Goal: Task Accomplishment & Management: Manage account settings

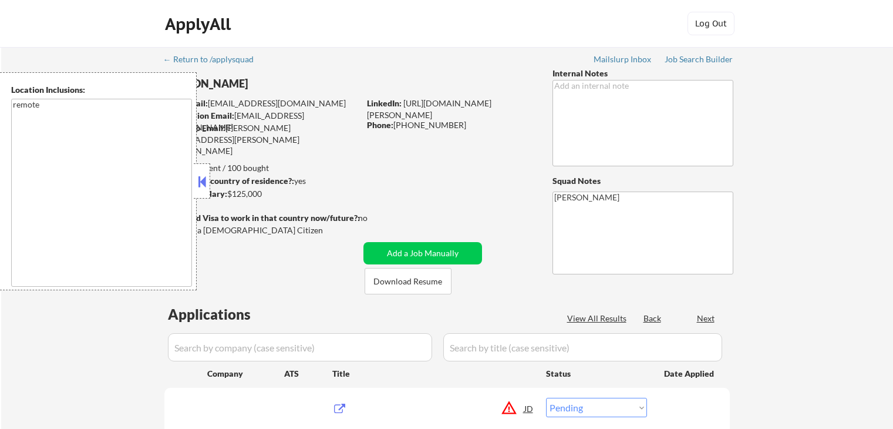
select select ""pending""
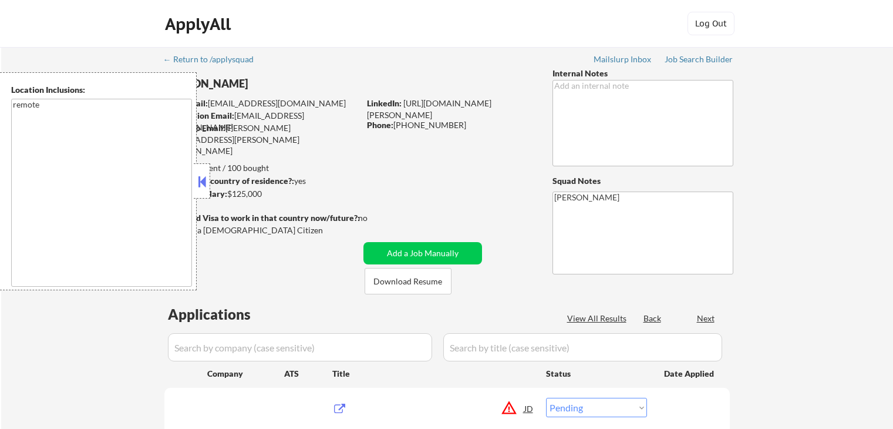
select select ""pending""
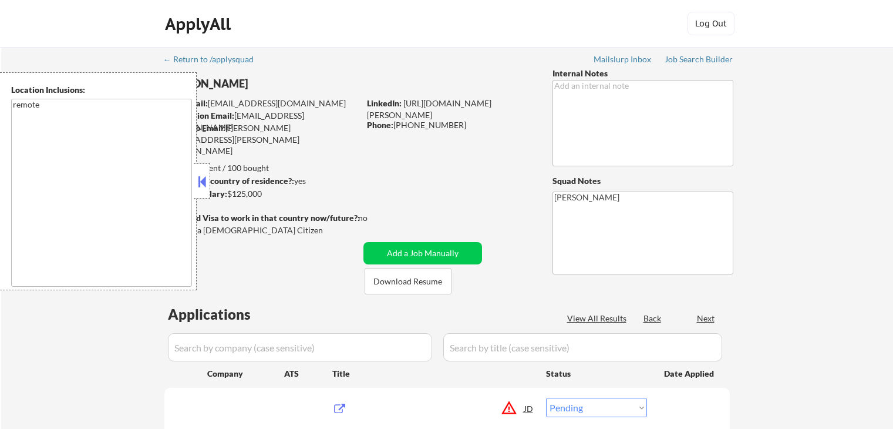
select select ""pending""
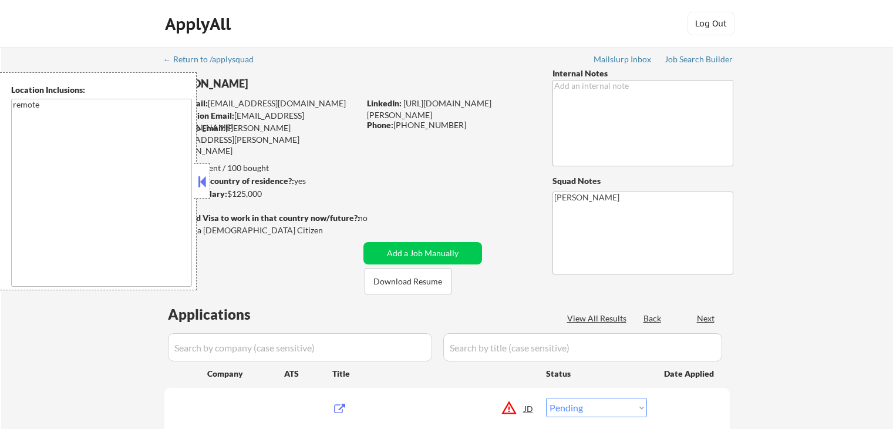
select select ""pending""
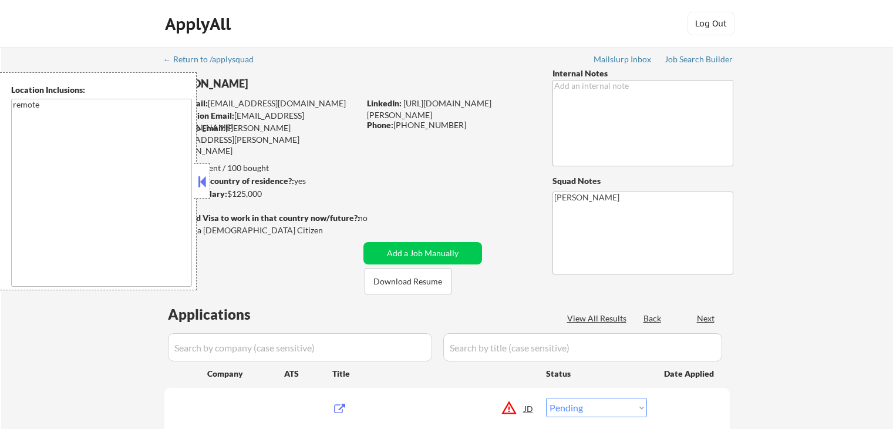
select select ""pending""
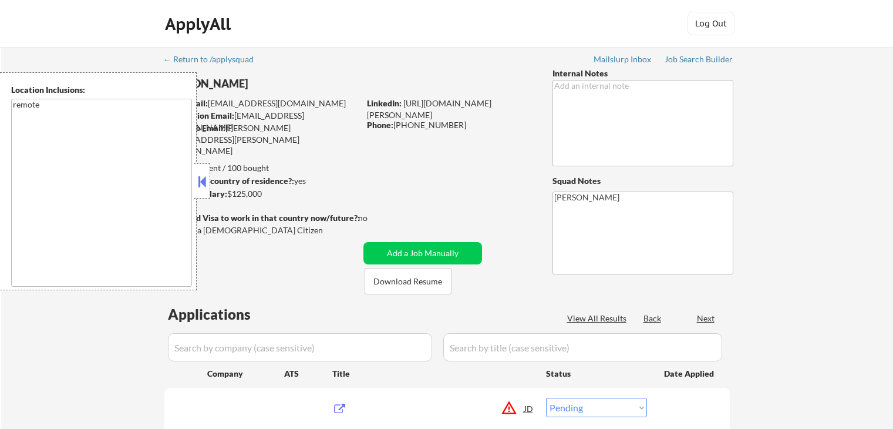
select select ""pending""
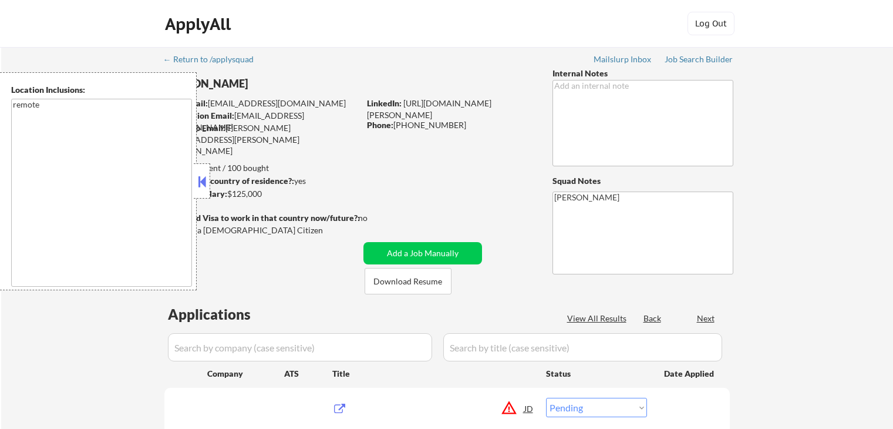
select select ""pending""
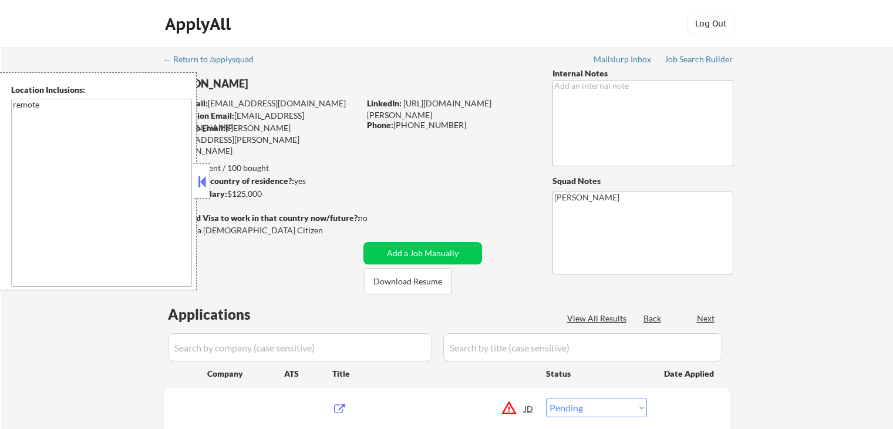
select select ""pending""
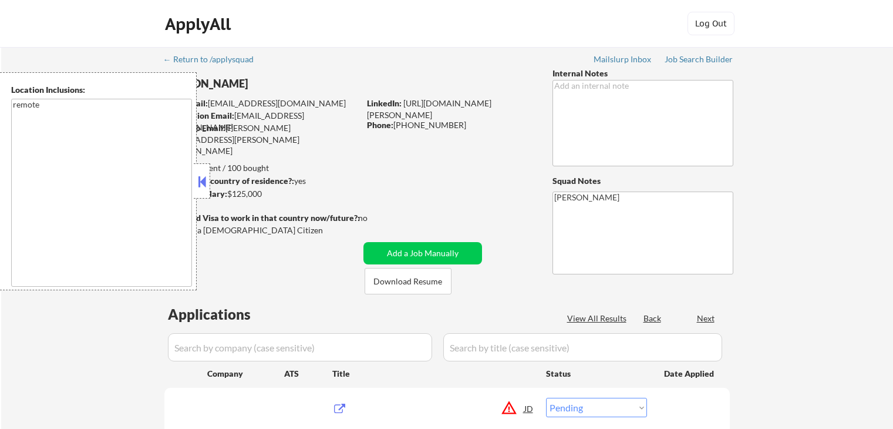
select select ""pending""
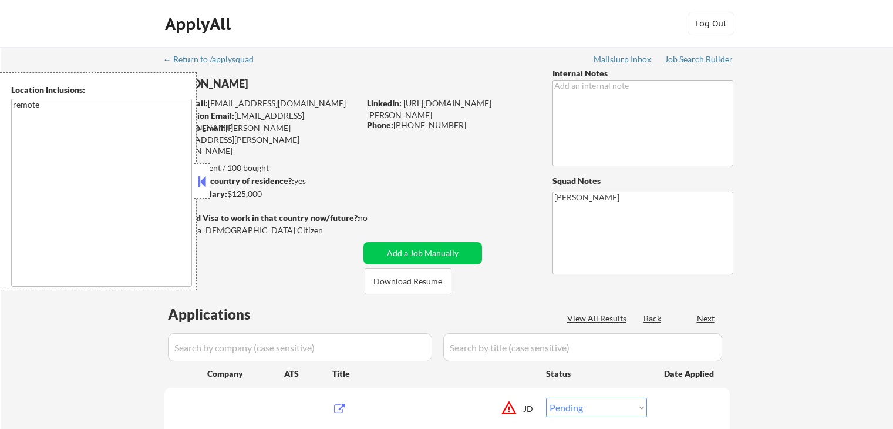
select select ""pending""
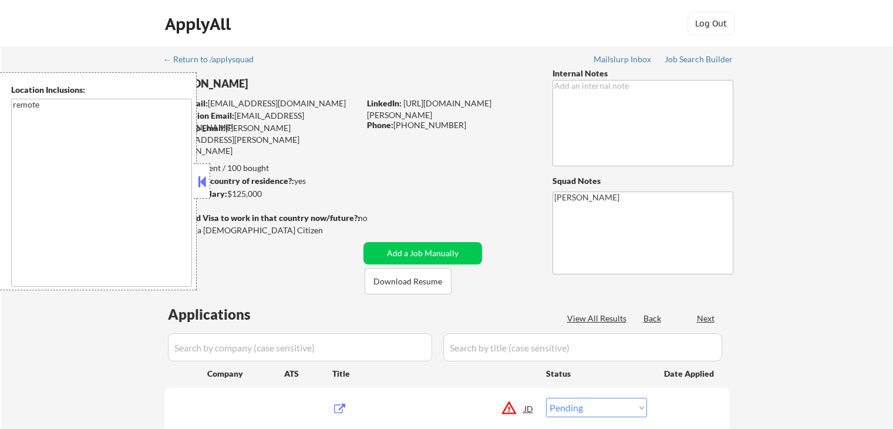
select select ""pending""
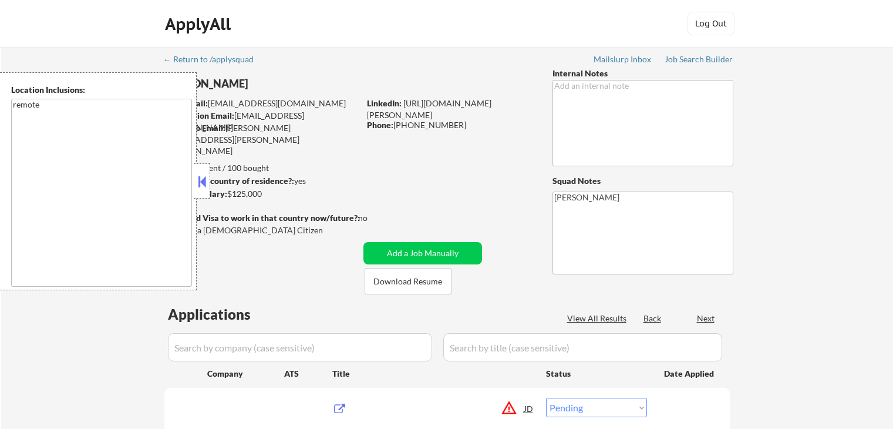
select select ""pending""
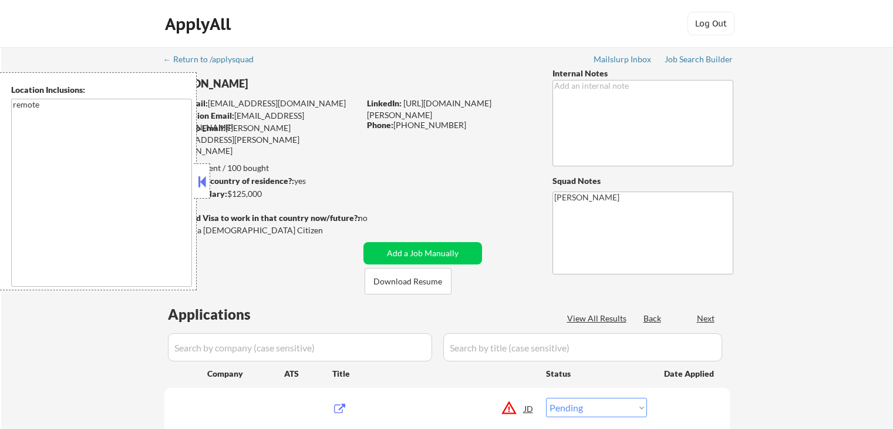
select select ""pending""
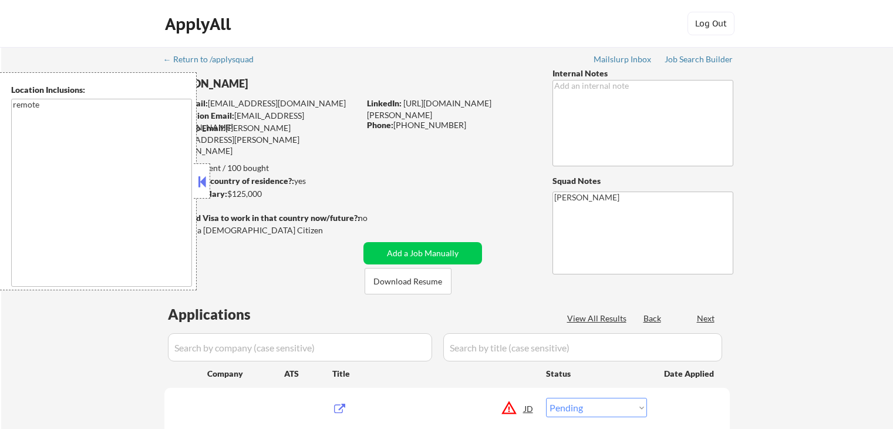
select select ""pending""
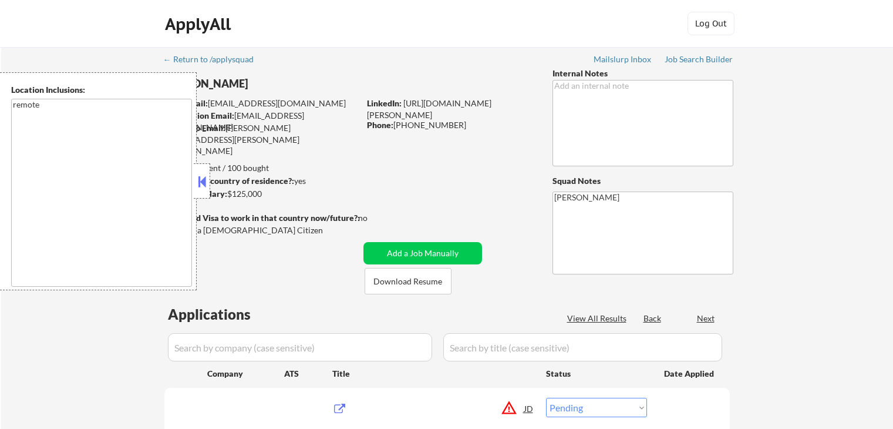
select select ""pending""
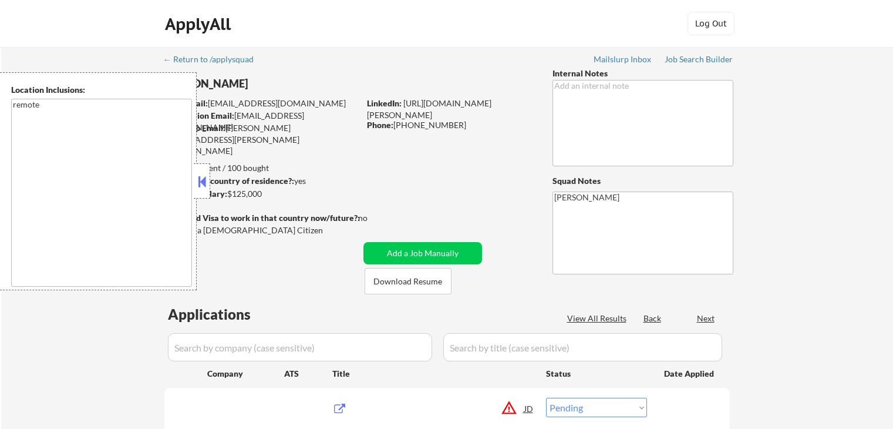
select select ""pending""
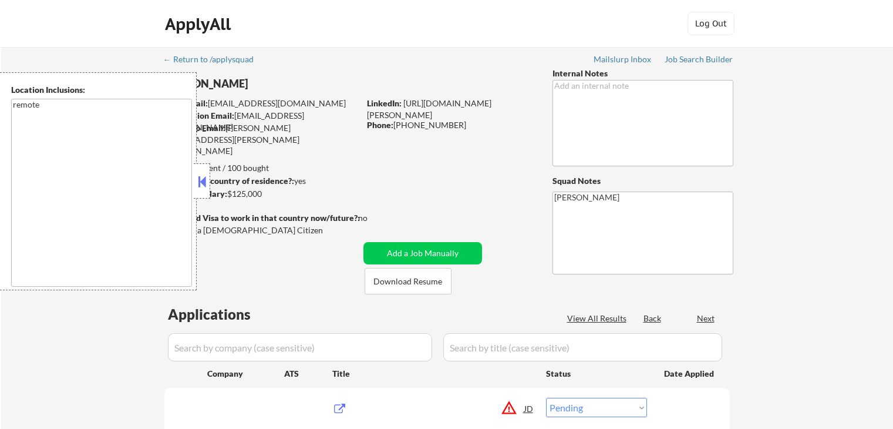
select select ""pending""
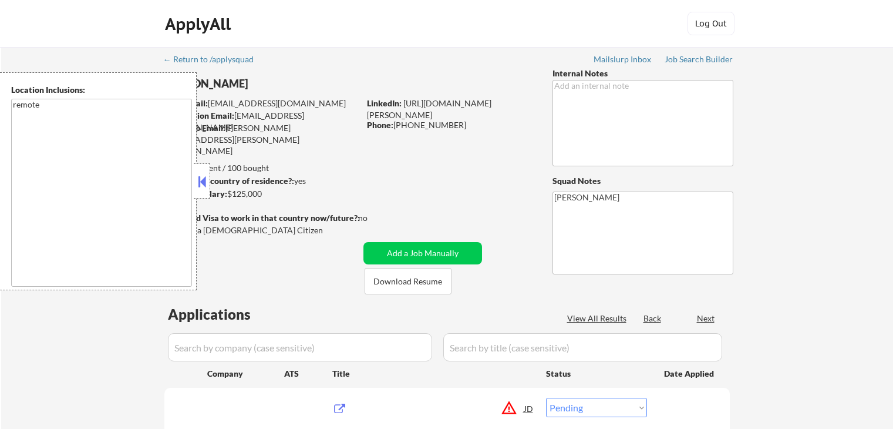
select select ""pending""
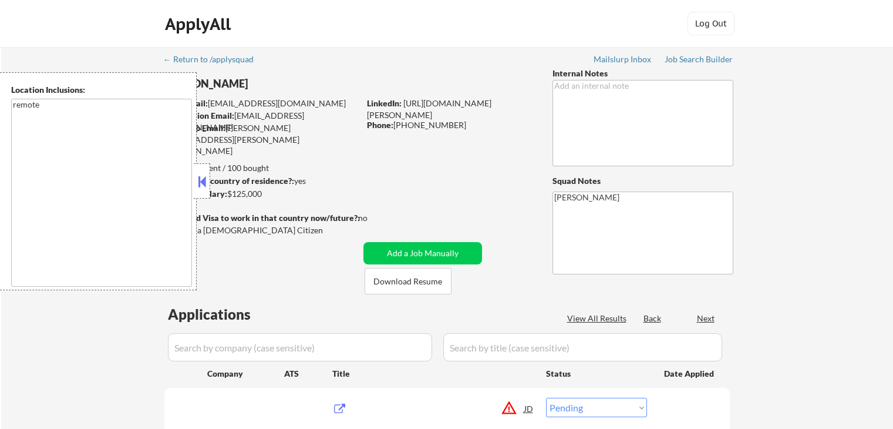
select select ""pending""
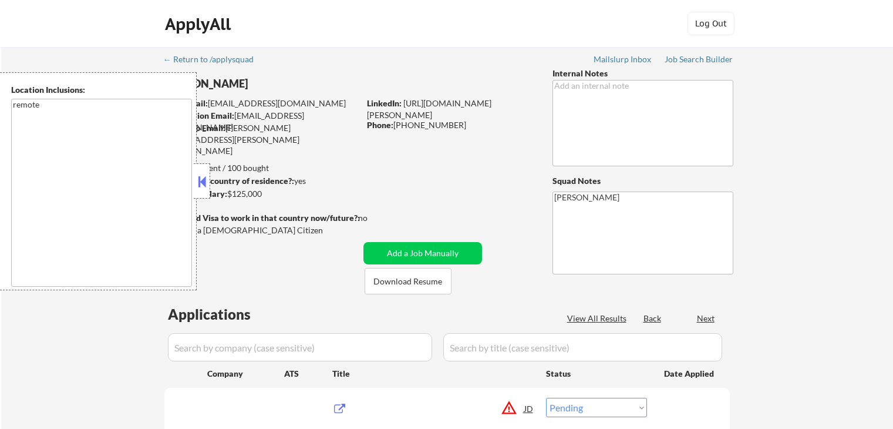
select select ""pending""
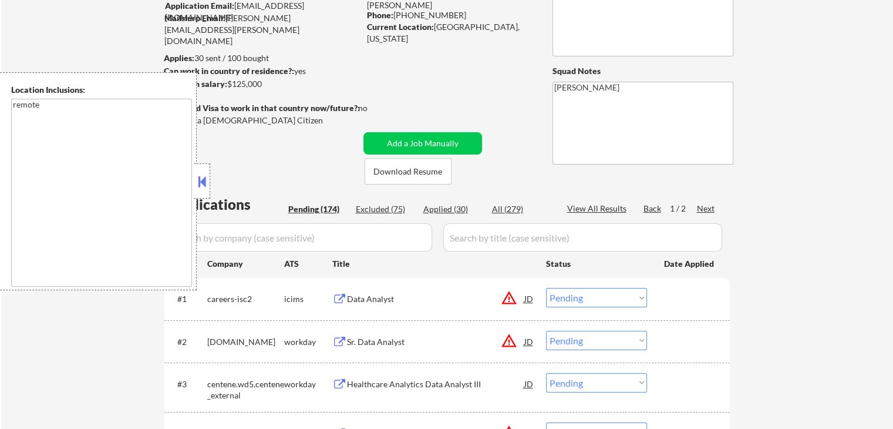
scroll to position [117, 0]
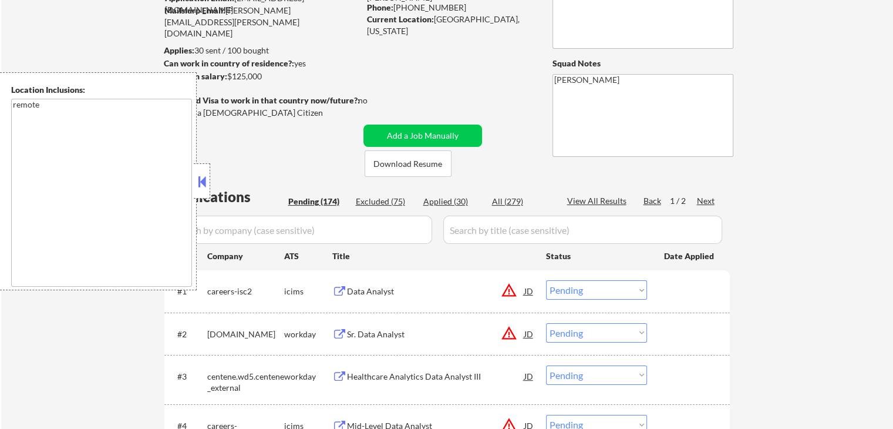
click at [708, 204] on div "Next" at bounding box center [706, 201] width 19 height 12
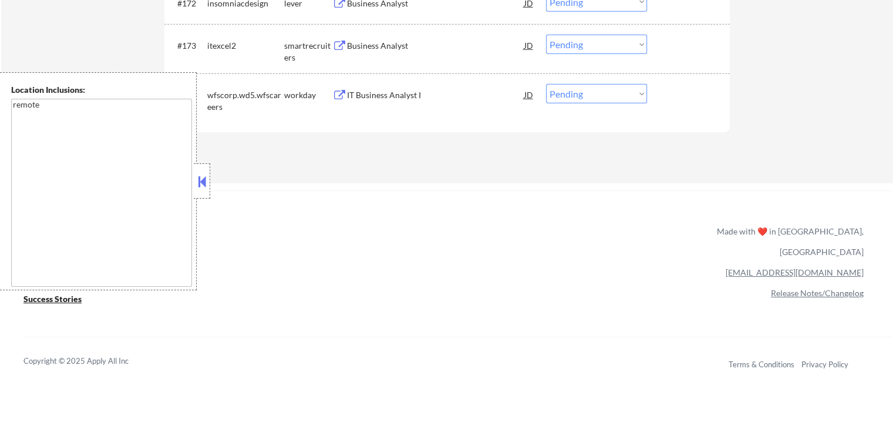
scroll to position [3582, 0]
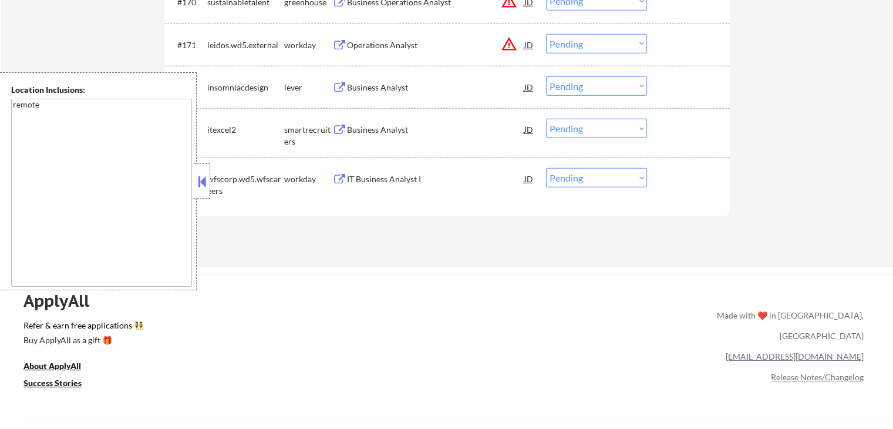
click at [207, 171] on div at bounding box center [202, 180] width 16 height 35
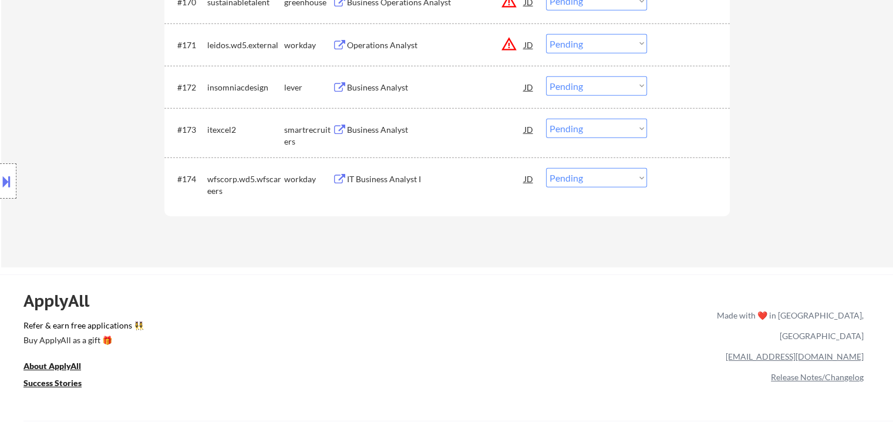
click at [342, 129] on button at bounding box center [339, 129] width 15 height 11
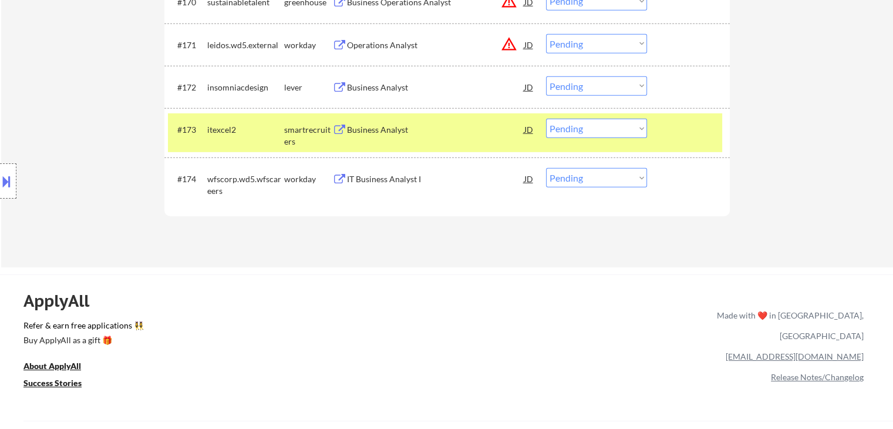
click at [345, 88] on button at bounding box center [339, 87] width 15 height 11
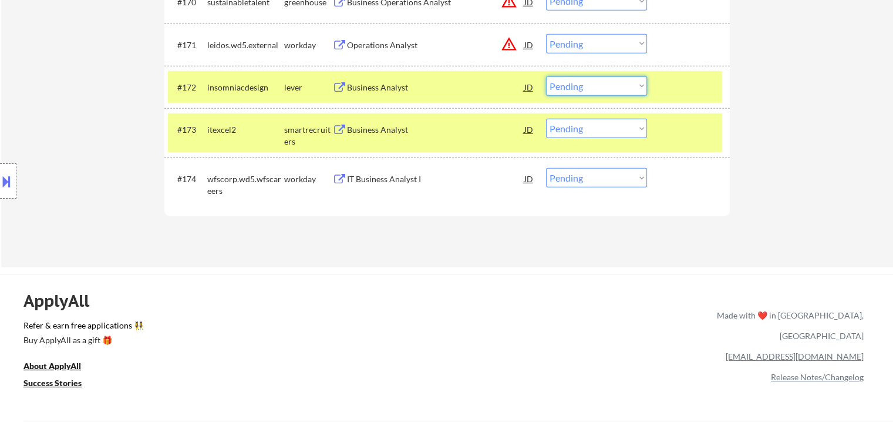
click at [578, 91] on select "Choose an option... Pending Applied Excluded (Questions) Excluded (Expired) Exc…" at bounding box center [596, 85] width 101 height 19
click at [546, 76] on select "Choose an option... Pending Applied Excluded (Questions) Excluded (Expired) Exc…" at bounding box center [596, 85] width 101 height 19
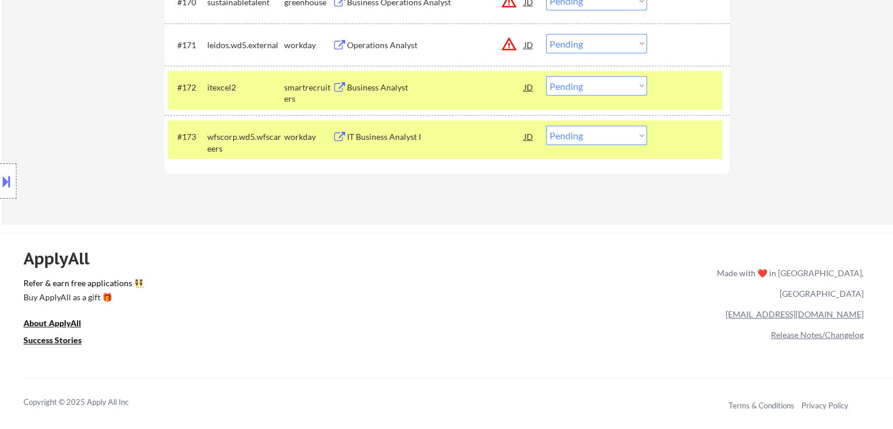
click at [358, 82] on div "Business Analyst" at bounding box center [435, 88] width 177 height 12
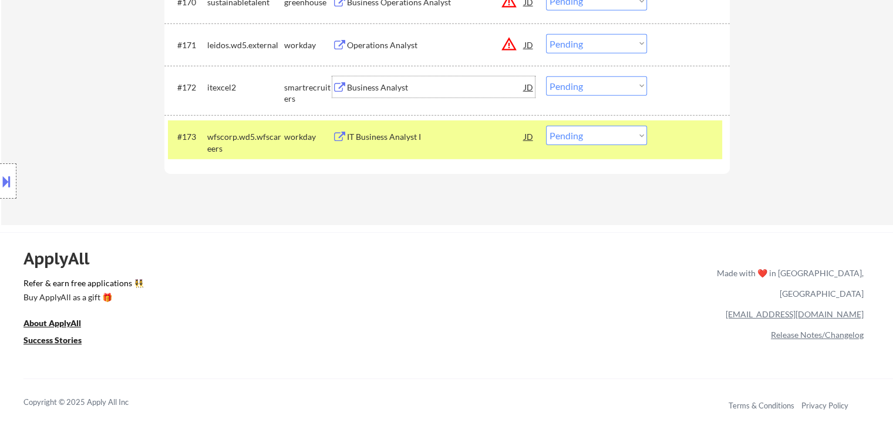
drag, startPoint x: 614, startPoint y: 88, endPoint x: 613, endPoint y: 93, distance: 6.0
click at [614, 88] on select "Choose an option... Pending Applied Excluded (Questions) Excluded (Expired) Exc…" at bounding box center [596, 85] width 101 height 19
click at [546, 76] on select "Choose an option... Pending Applied Excluded (Questions) Excluded (Expired) Exc…" at bounding box center [596, 85] width 101 height 19
select select ""pending""
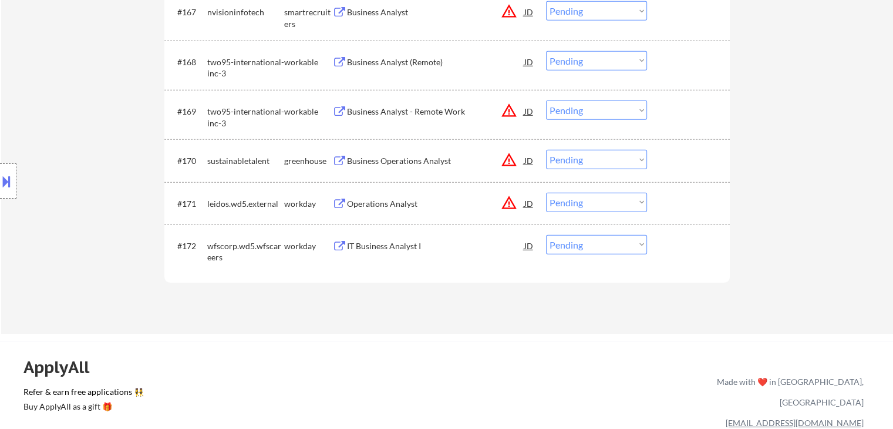
scroll to position [3406, 0]
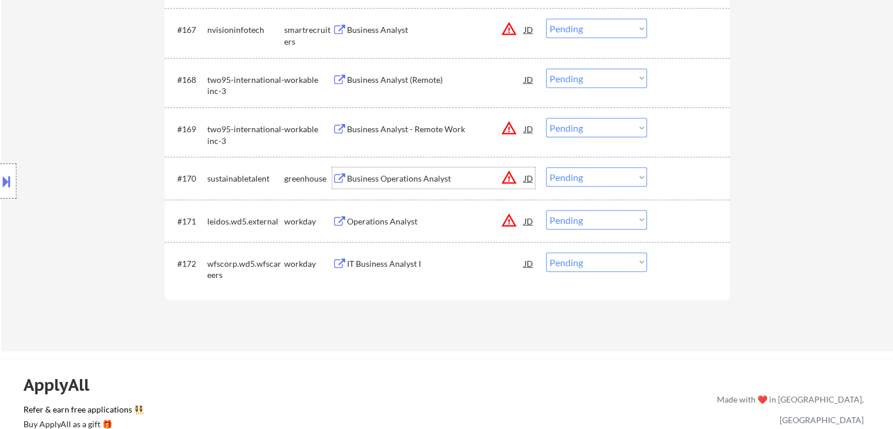
click at [385, 177] on div "Business Operations Analyst" at bounding box center [435, 179] width 177 height 12
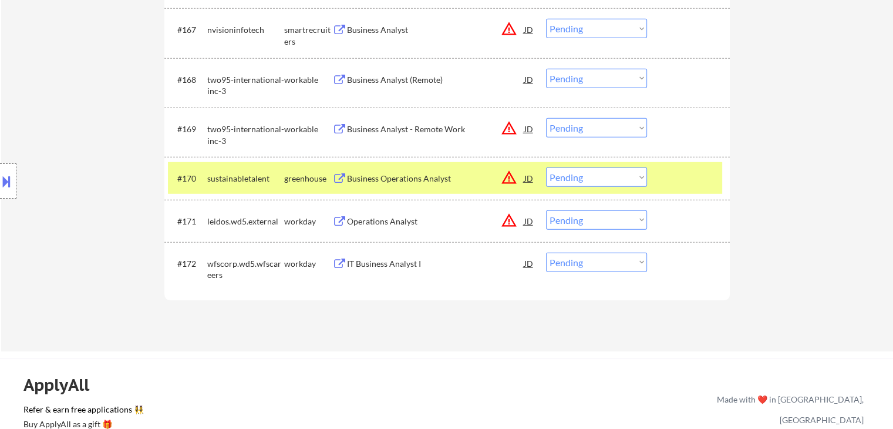
click at [398, 127] on div "Business Analyst - Remote Work" at bounding box center [435, 129] width 177 height 12
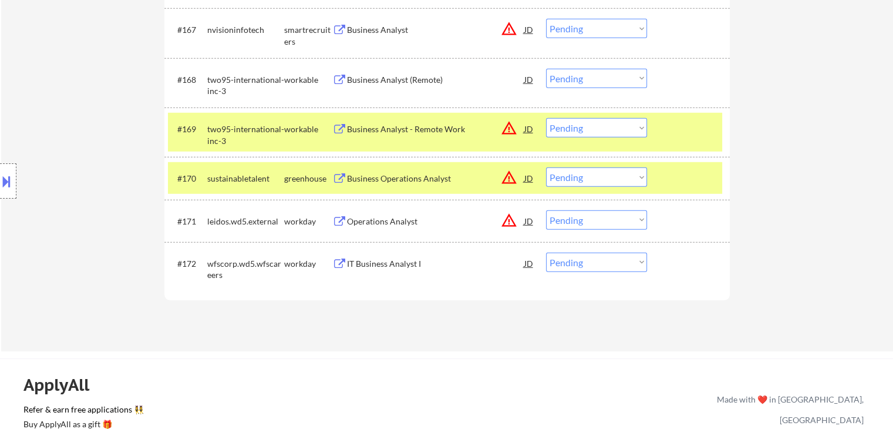
click at [375, 79] on div "Business Analyst (Remote)" at bounding box center [435, 80] width 177 height 12
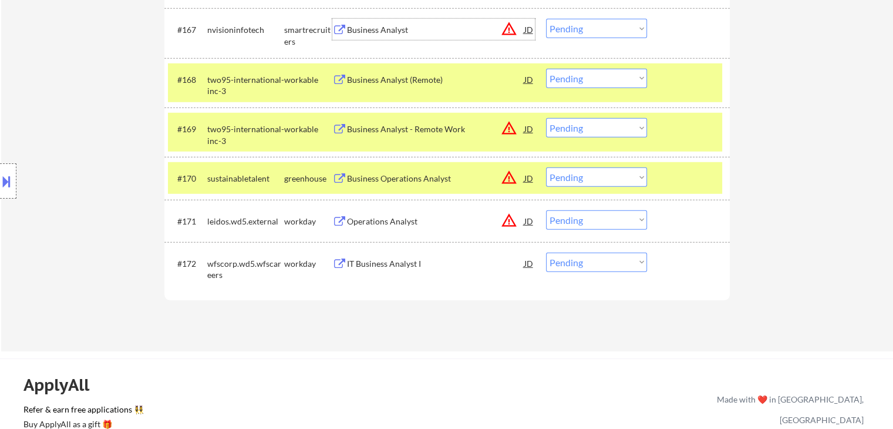
click at [362, 29] on div "Business Analyst" at bounding box center [435, 30] width 177 height 12
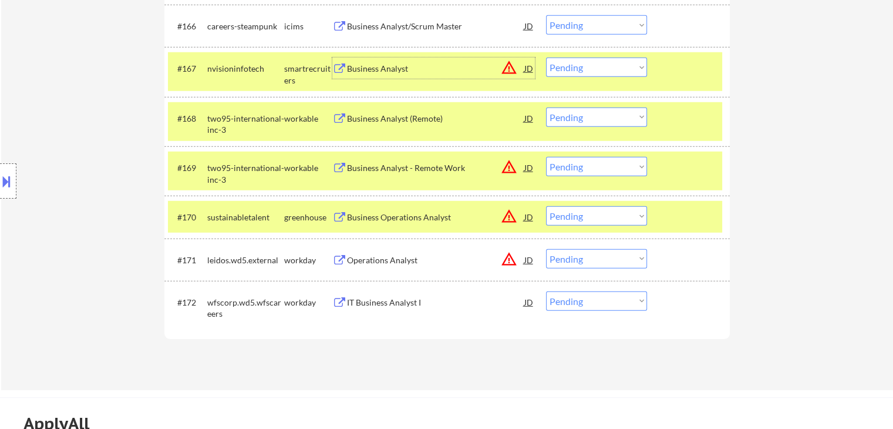
scroll to position [3347, 0]
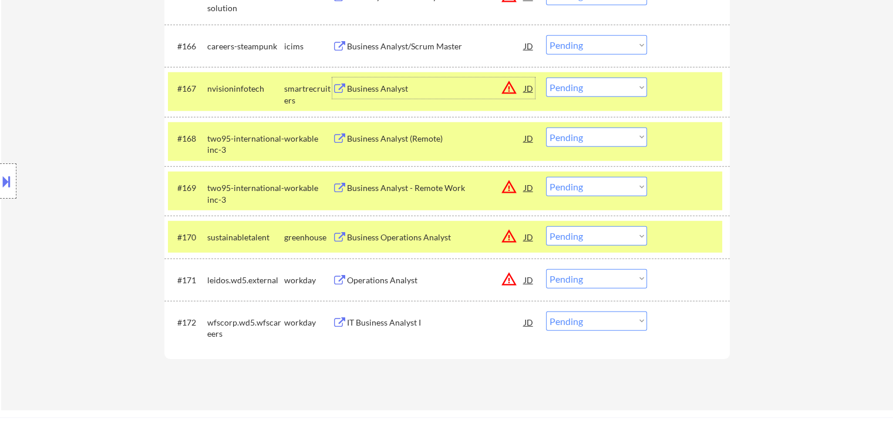
click at [597, 88] on select "Choose an option... Pending Applied Excluded (Questions) Excluded (Expired) Exc…" at bounding box center [596, 87] width 101 height 19
click at [546, 78] on select "Choose an option... Pending Applied Excluded (Questions) Excluded (Expired) Exc…" at bounding box center [596, 87] width 101 height 19
select select ""pending""
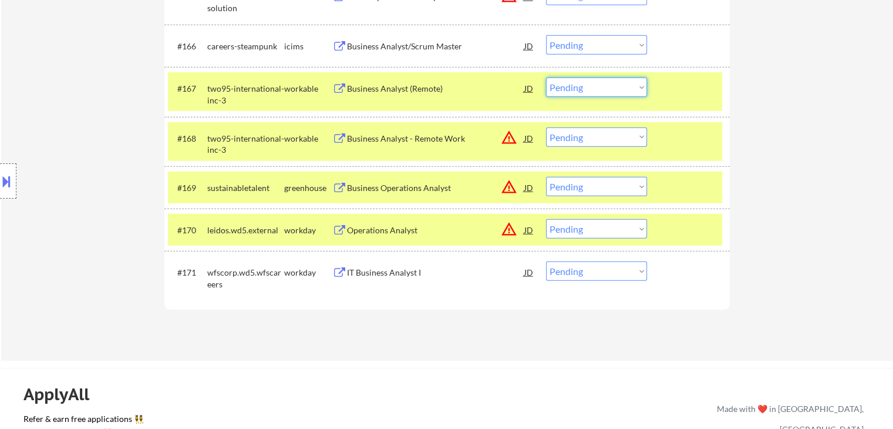
click at [600, 86] on select "Choose an option... Pending Applied Excluded (Questions) Excluded (Expired) Exc…" at bounding box center [596, 87] width 101 height 19
drag, startPoint x: 591, startPoint y: 139, endPoint x: 585, endPoint y: 146, distance: 8.7
click at [591, 139] on select "Choose an option... Pending Applied Excluded (Questions) Excluded (Expired) Exc…" at bounding box center [596, 136] width 101 height 19
click at [546, 127] on select "Choose an option... Pending Applied Excluded (Questions) Excluded (Expired) Exc…" at bounding box center [596, 136] width 101 height 19
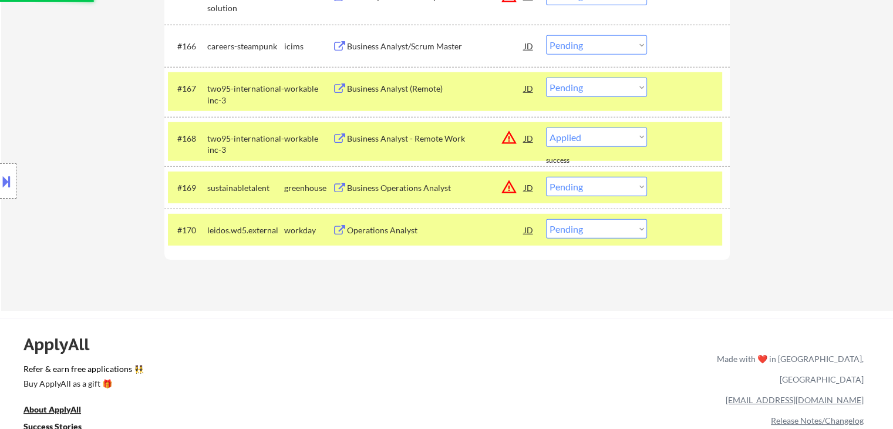
select select ""pending""
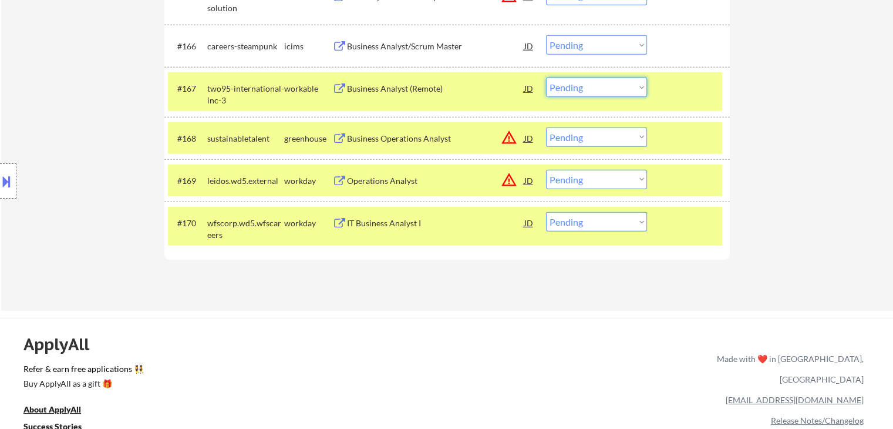
click at [584, 93] on select "Choose an option... Pending Applied Excluded (Questions) Excluded (Expired) Exc…" at bounding box center [596, 87] width 101 height 19
click at [546, 78] on select "Choose an option... Pending Applied Excluded (Questions) Excluded (Expired) Exc…" at bounding box center [596, 87] width 101 height 19
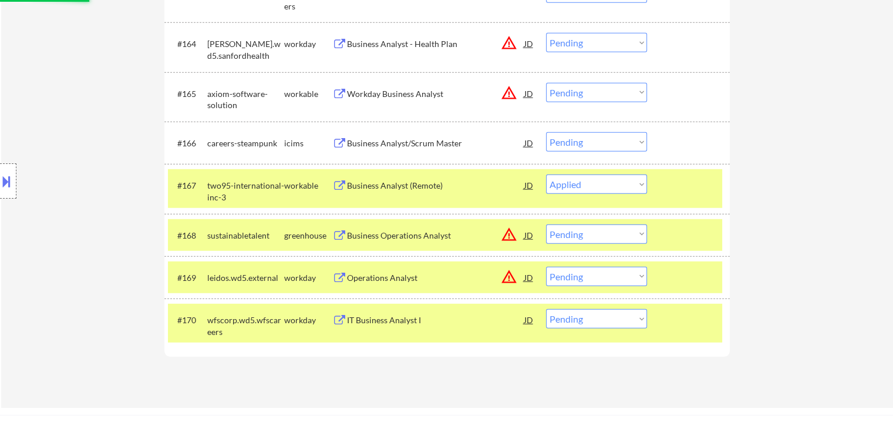
scroll to position [3230, 0]
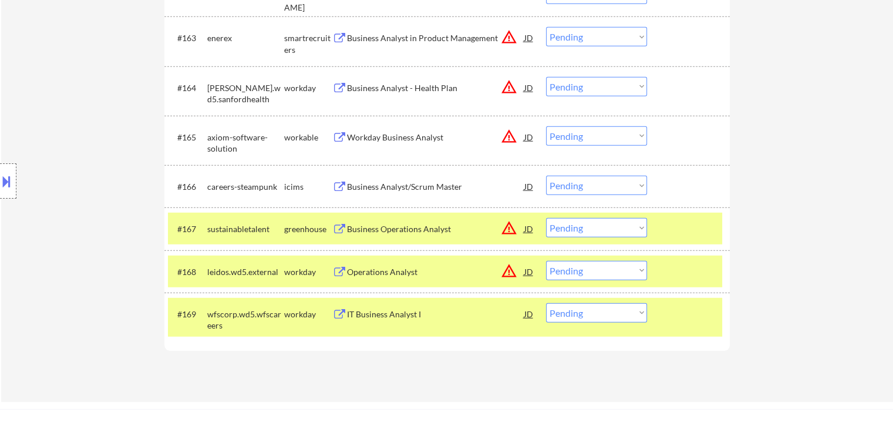
click at [9, 186] on button at bounding box center [6, 180] width 13 height 19
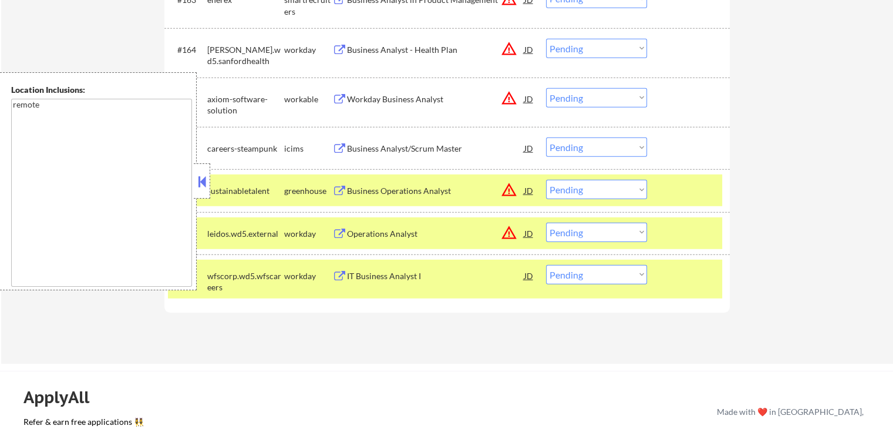
scroll to position [3289, 0]
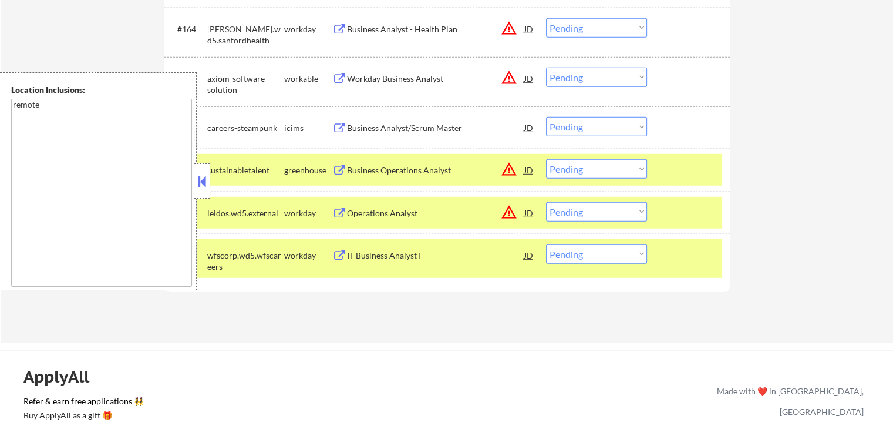
click at [580, 170] on select "Choose an option... Pending Applied Excluded (Questions) Excluded (Expired) Exc…" at bounding box center [596, 168] width 101 height 19
click at [546, 160] on select "Choose an option... Pending Applied Excluded (Questions) Excluded (Expired) Exc…" at bounding box center [596, 168] width 101 height 19
select select ""pending""
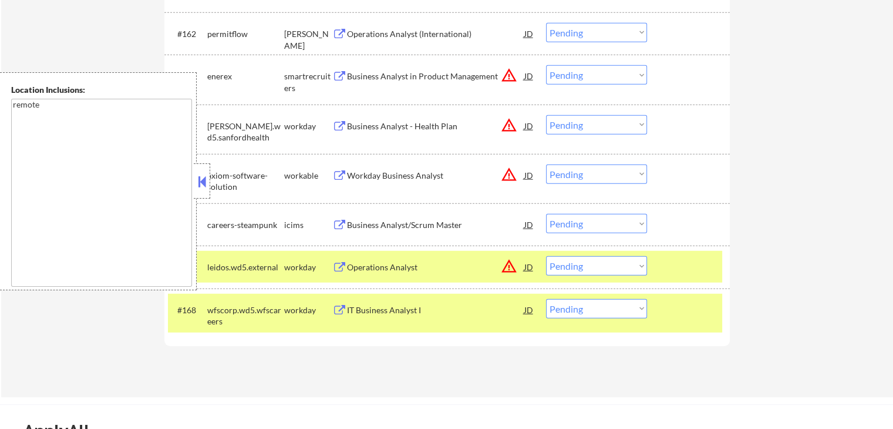
scroll to position [3171, 0]
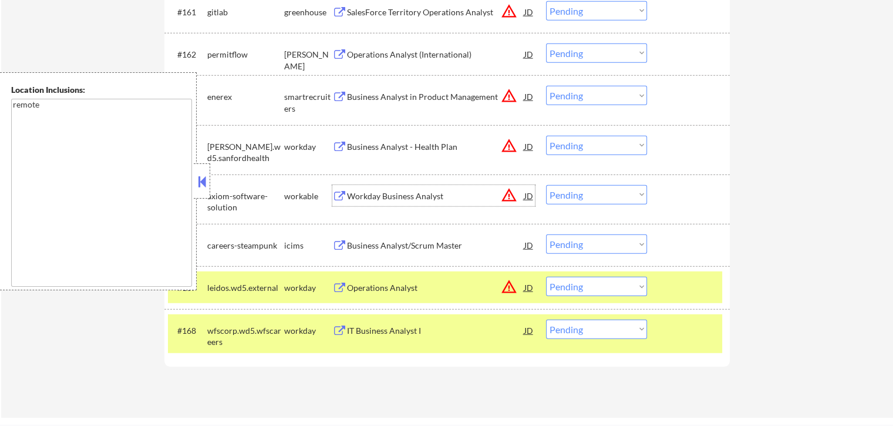
click at [364, 197] on div "Workday Business Analyst" at bounding box center [435, 196] width 177 height 12
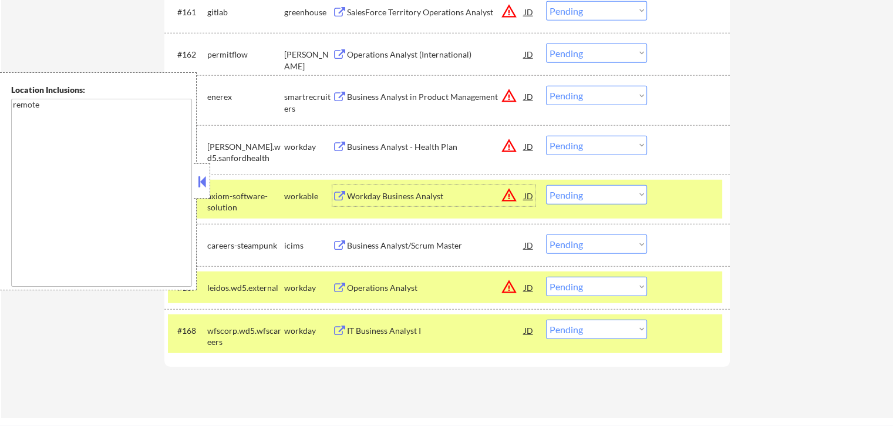
click at [359, 95] on div "Business Analyst in Product Management" at bounding box center [435, 97] width 177 height 12
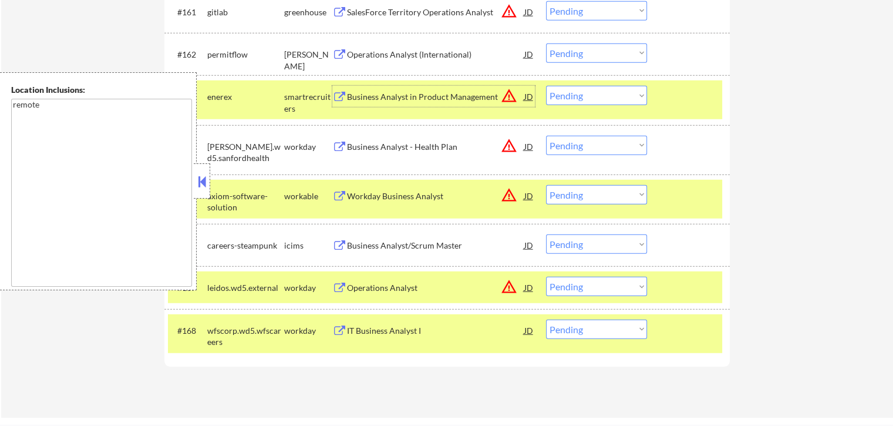
click at [353, 51] on div "Operations Analyst (International)" at bounding box center [435, 55] width 177 height 12
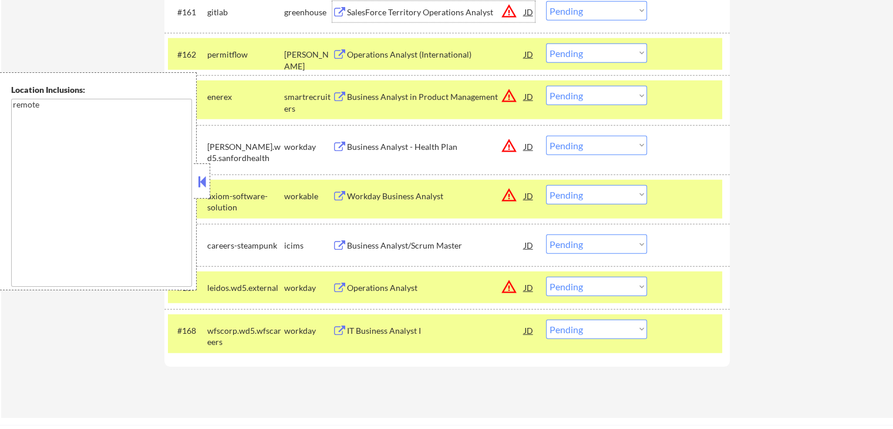
click at [359, 11] on div "SalesForce Territory Operations Analyst" at bounding box center [435, 12] width 177 height 12
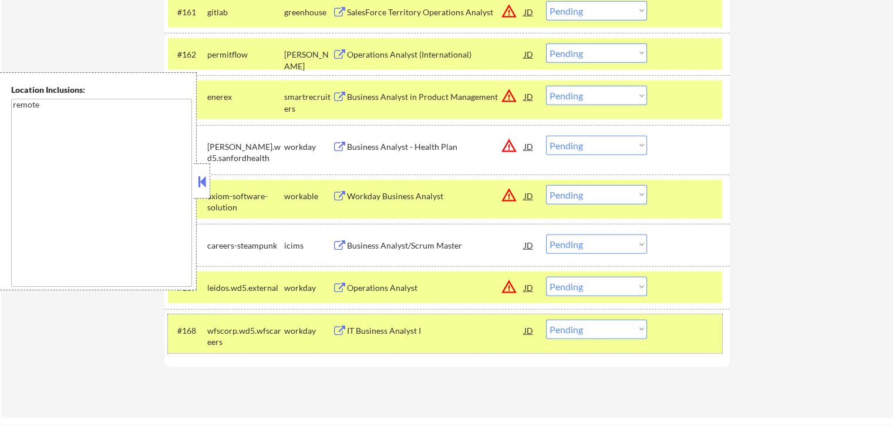
drag, startPoint x: 654, startPoint y: 334, endPoint x: 668, endPoint y: 297, distance: 40.3
click at [654, 334] on div "#168 wfscorp.wd5.wfscareers workday IT Business Analyst I JD warning_amber Choo…" at bounding box center [445, 333] width 554 height 39
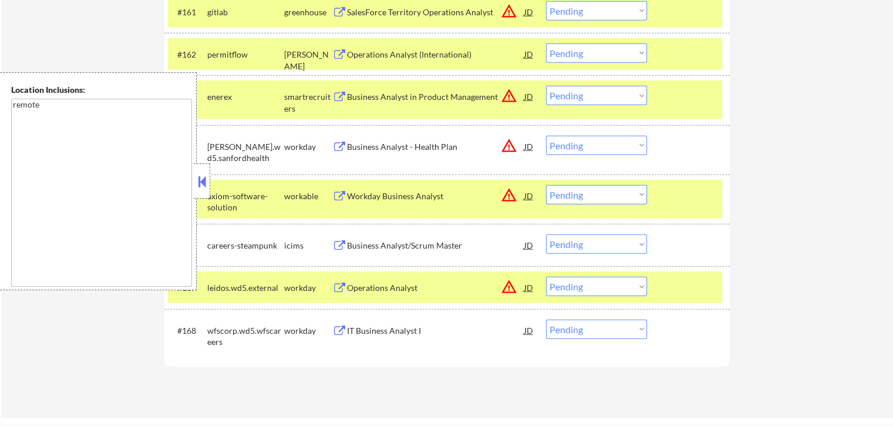
drag, startPoint x: 670, startPoint y: 292, endPoint x: 674, endPoint y: 274, distance: 18.1
click at [670, 292] on div at bounding box center [690, 287] width 52 height 21
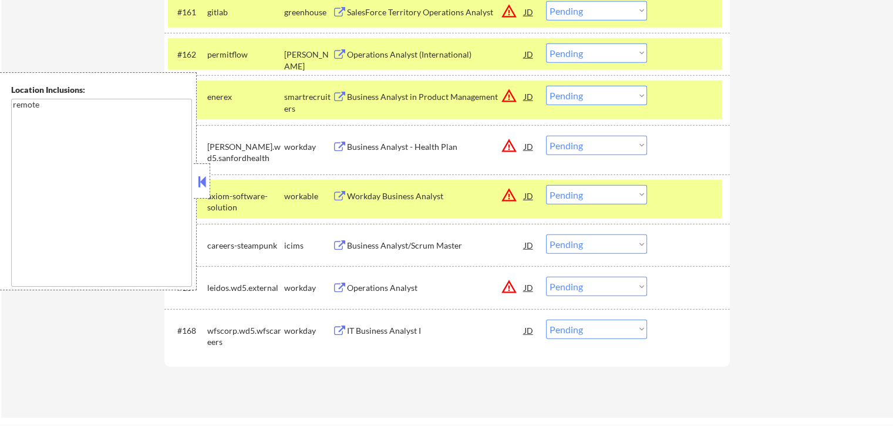
click at [672, 203] on div at bounding box center [690, 195] width 52 height 21
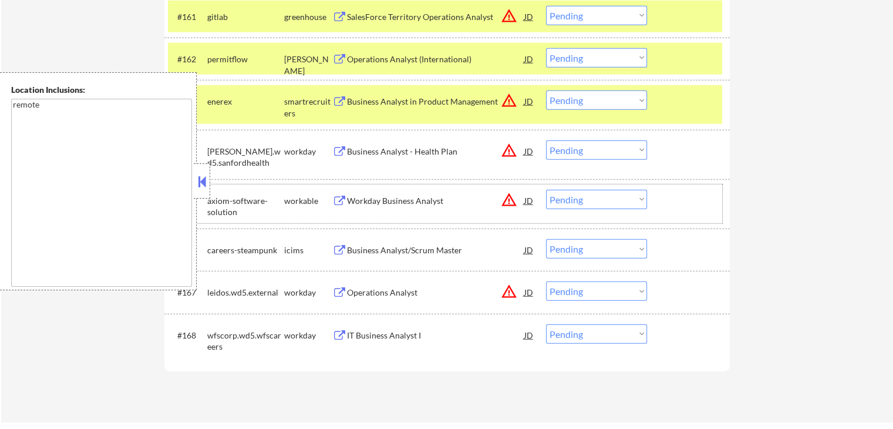
scroll to position [3230, 0]
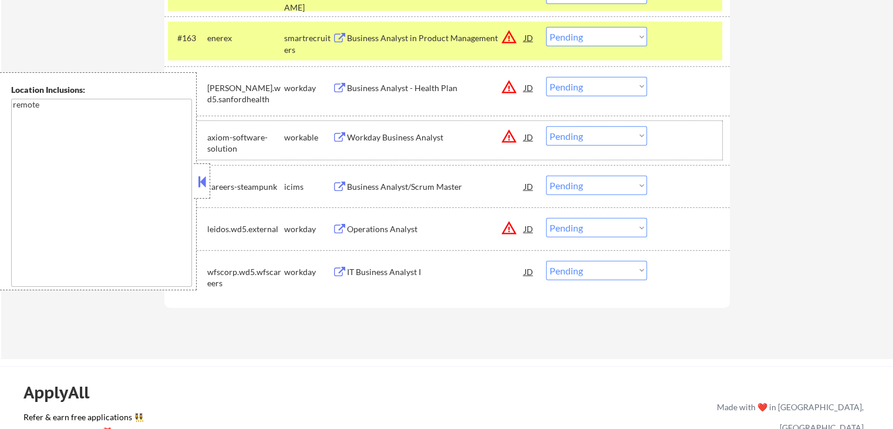
click at [570, 140] on select "Choose an option... Pending Applied Excluded (Questions) Excluded (Expired) Exc…" at bounding box center [596, 135] width 101 height 19
click at [546, 126] on select "Choose an option... Pending Applied Excluded (Questions) Excluded (Expired) Exc…" at bounding box center [596, 135] width 101 height 19
select select ""pending""
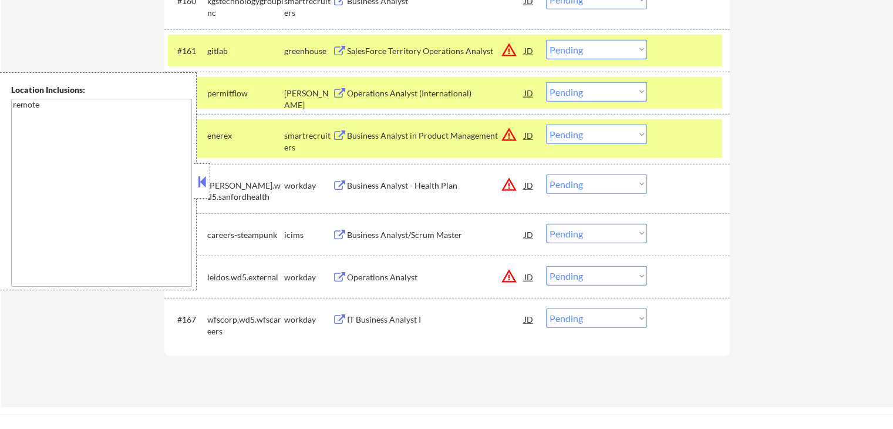
scroll to position [3112, 0]
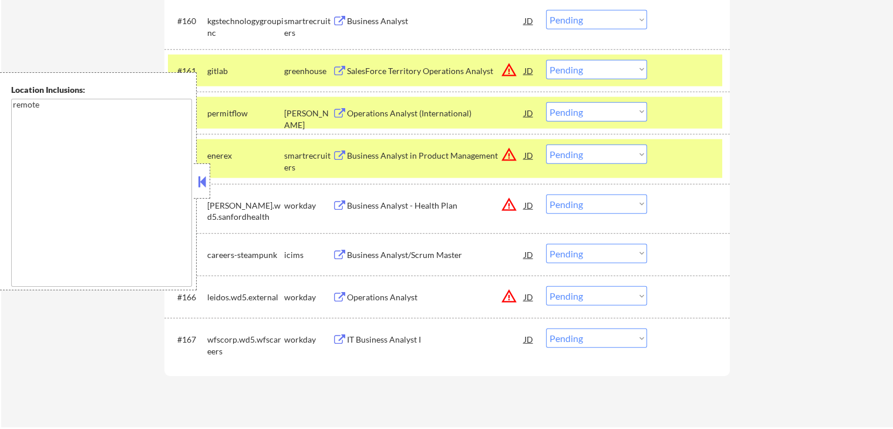
click at [583, 111] on select "Choose an option... Pending Applied Excluded (Questions) Excluded (Expired) Exc…" at bounding box center [596, 111] width 101 height 19
click at [546, 102] on select "Choose an option... Pending Applied Excluded (Questions) Excluded (Expired) Exc…" at bounding box center [596, 111] width 101 height 19
click at [585, 73] on select "Choose an option... Pending Applied Excluded (Questions) Excluded (Expired) Exc…" at bounding box center [596, 69] width 101 height 19
select select ""pending""
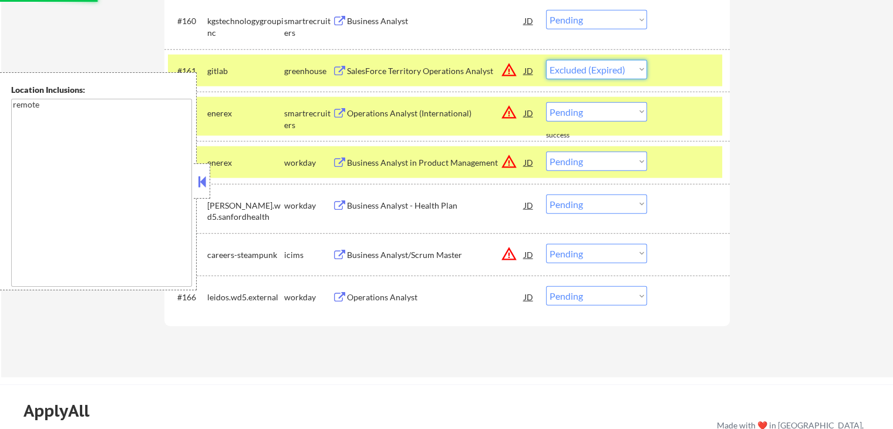
click at [546, 60] on select "Choose an option... Pending Applied Excluded (Questions) Excluded (Expired) Exc…" at bounding box center [596, 69] width 101 height 19
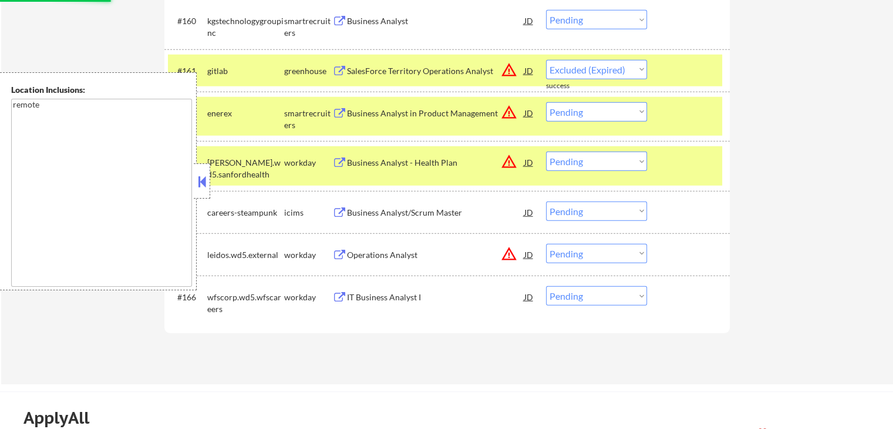
select select ""pending""
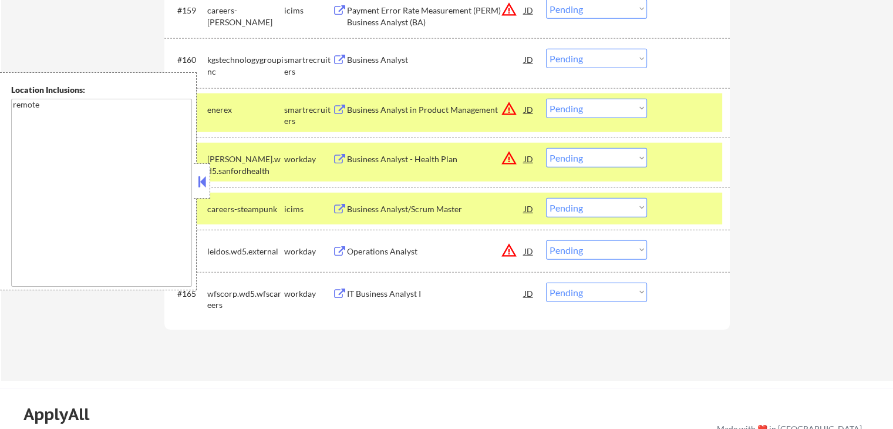
scroll to position [3054, 0]
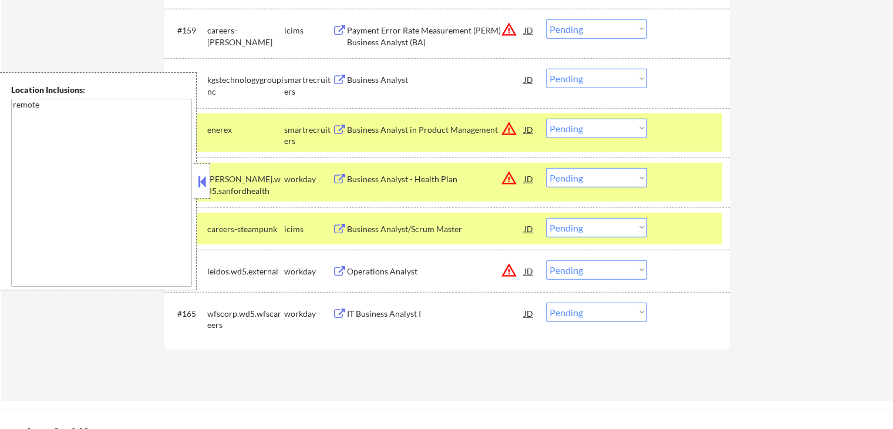
click at [383, 128] on div "Business Analyst in Product Management" at bounding box center [435, 130] width 177 height 12
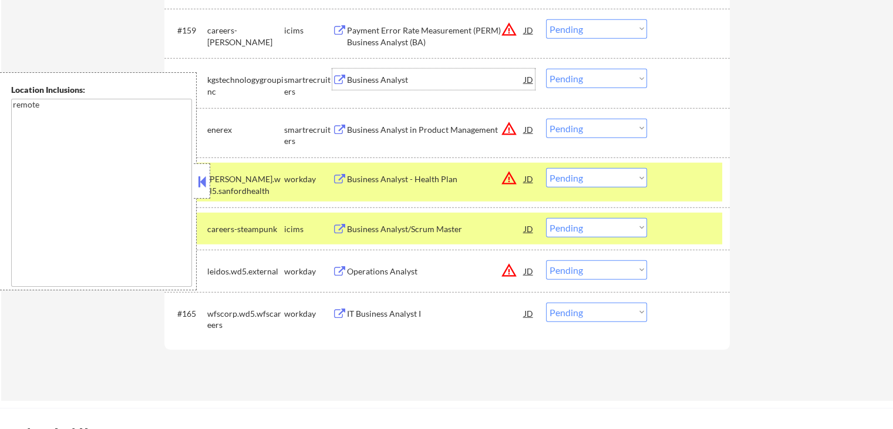
click at [366, 87] on div "Business Analyst" at bounding box center [435, 79] width 177 height 21
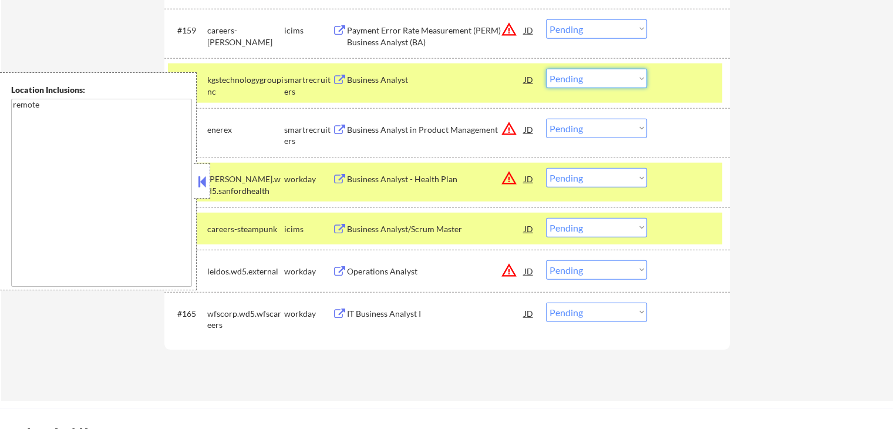
click at [580, 80] on select "Choose an option... Pending Applied Excluded (Questions) Excluded (Expired) Exc…" at bounding box center [596, 78] width 101 height 19
click at [546, 69] on select "Choose an option... Pending Applied Excluded (Questions) Excluded (Expired) Exc…" at bounding box center [596, 78] width 101 height 19
select select ""pending""
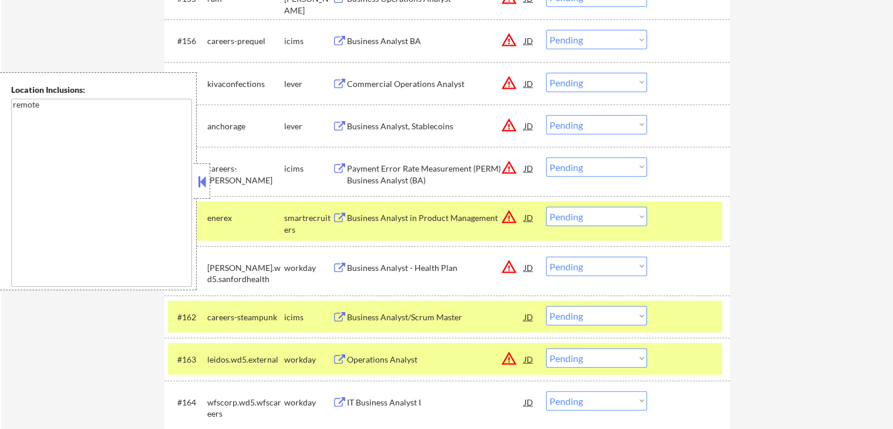
scroll to position [2936, 0]
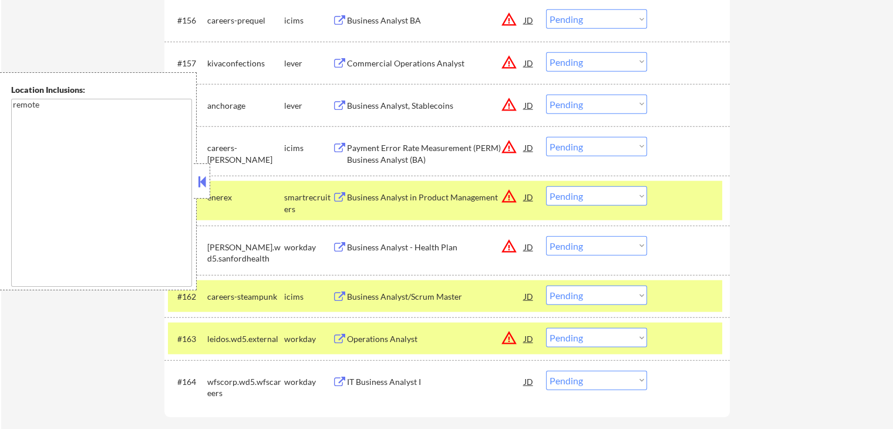
click at [364, 106] on div "Business Analyst, Stablecoins" at bounding box center [435, 106] width 177 height 12
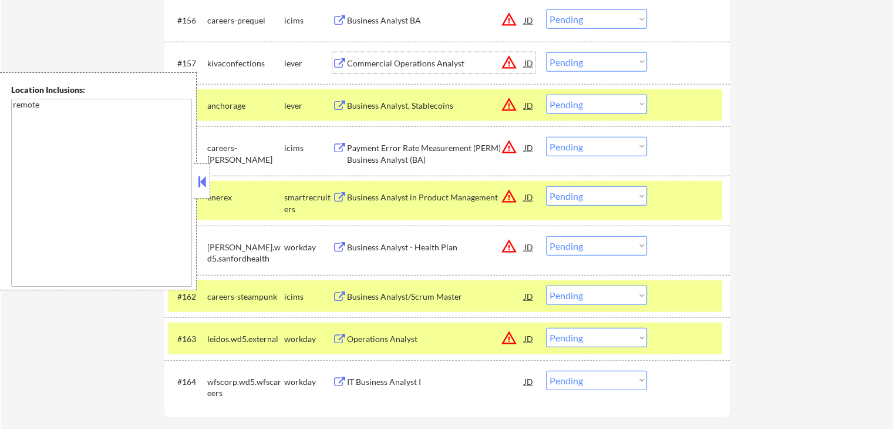
click at [369, 62] on div "Commercial Operations Analyst" at bounding box center [435, 64] width 177 height 12
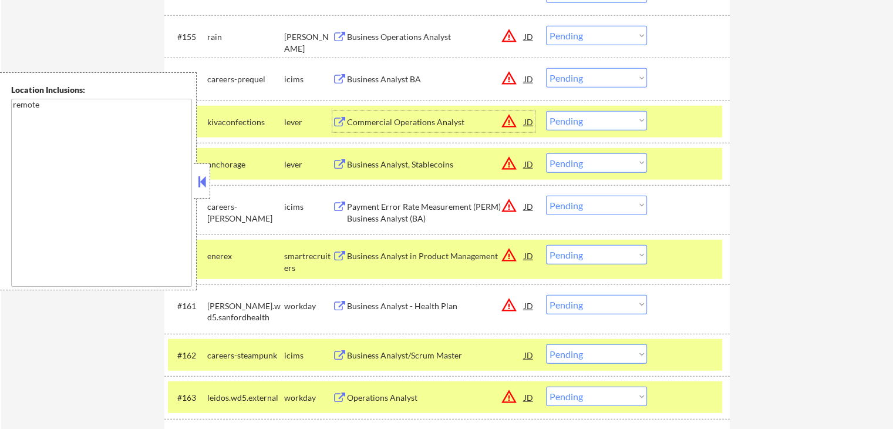
scroll to position [3054, 0]
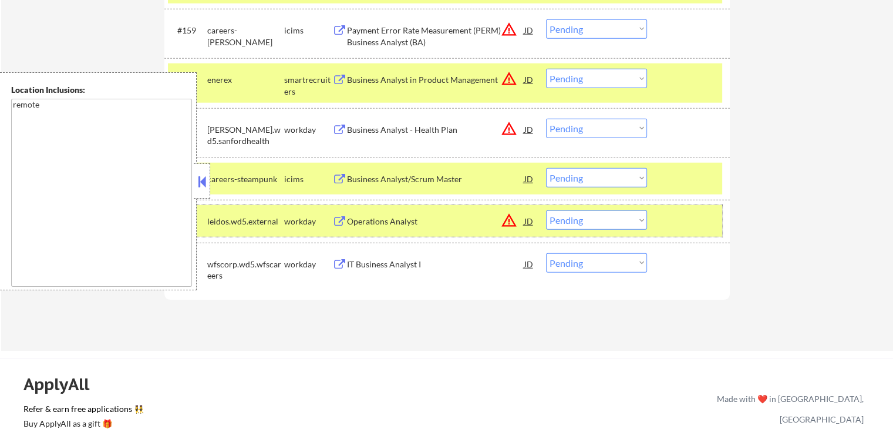
click at [688, 221] on div at bounding box center [690, 220] width 52 height 21
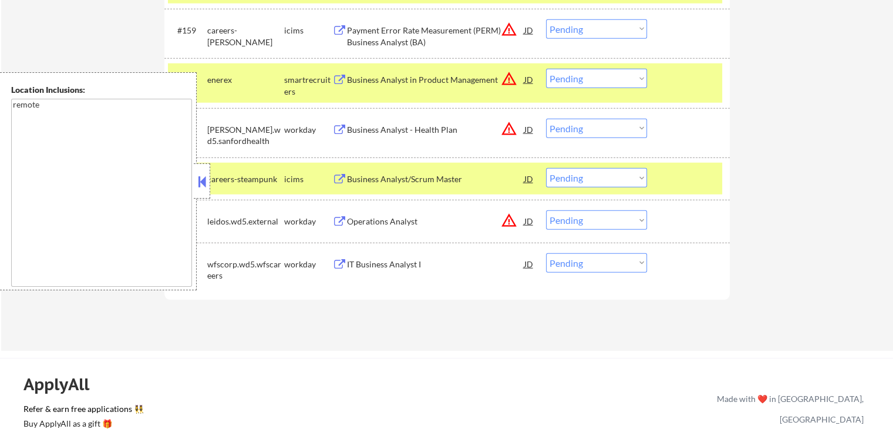
click at [694, 178] on div at bounding box center [690, 178] width 52 height 21
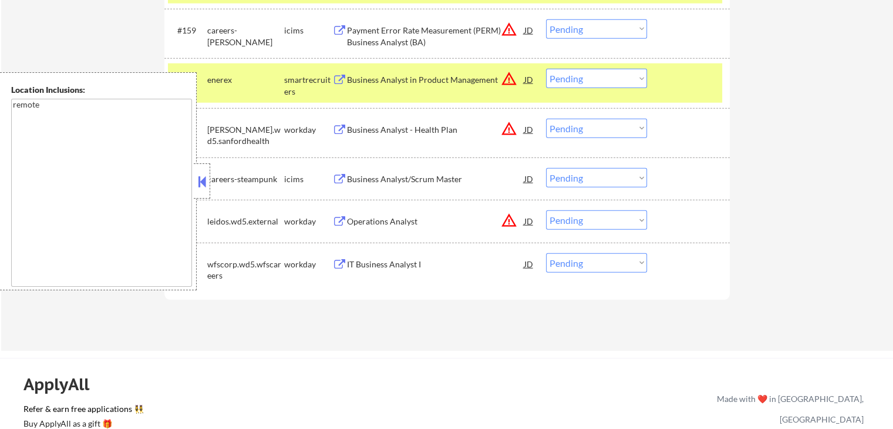
click at [699, 85] on div at bounding box center [690, 79] width 52 height 21
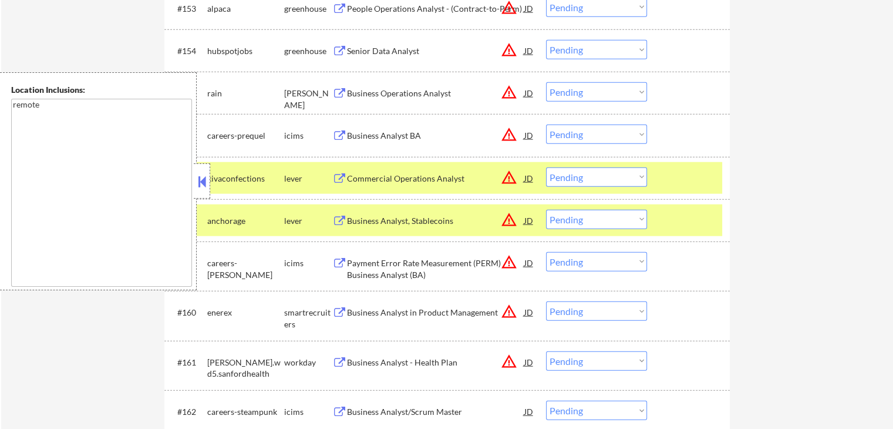
scroll to position [2819, 0]
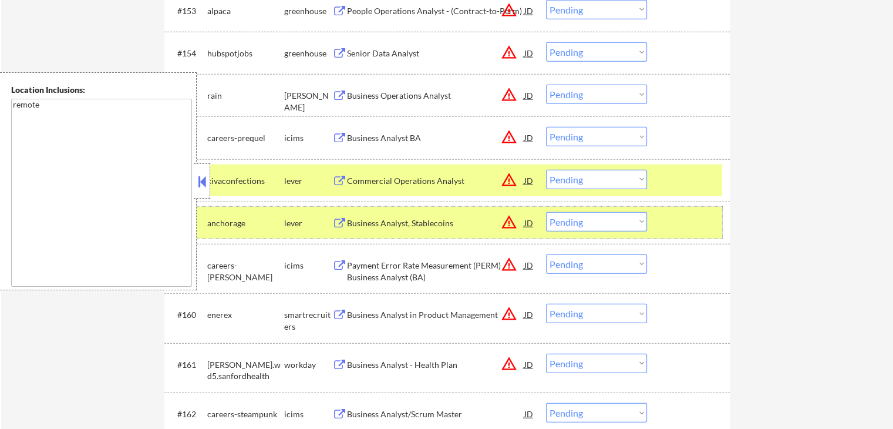
click at [676, 228] on div at bounding box center [690, 222] width 52 height 21
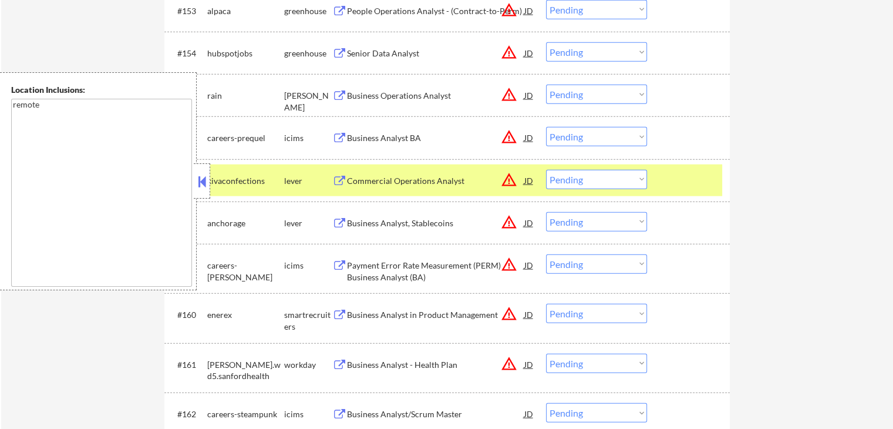
click at [685, 177] on div at bounding box center [690, 180] width 52 height 21
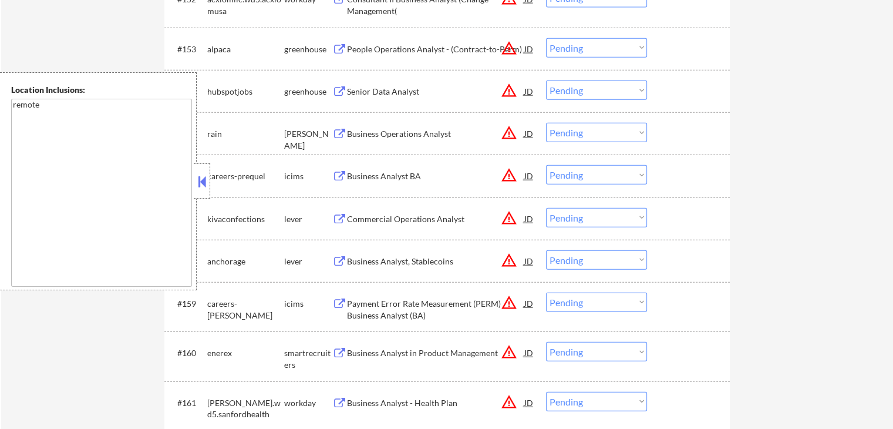
scroll to position [2701, 0]
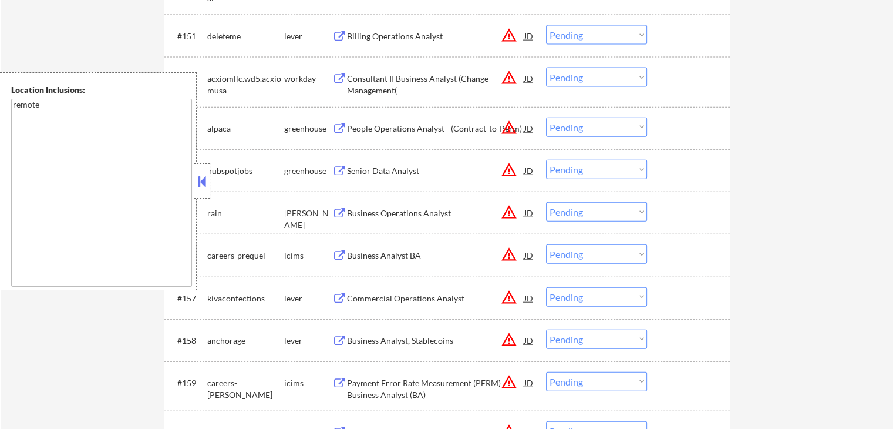
click at [345, 212] on button at bounding box center [339, 213] width 15 height 11
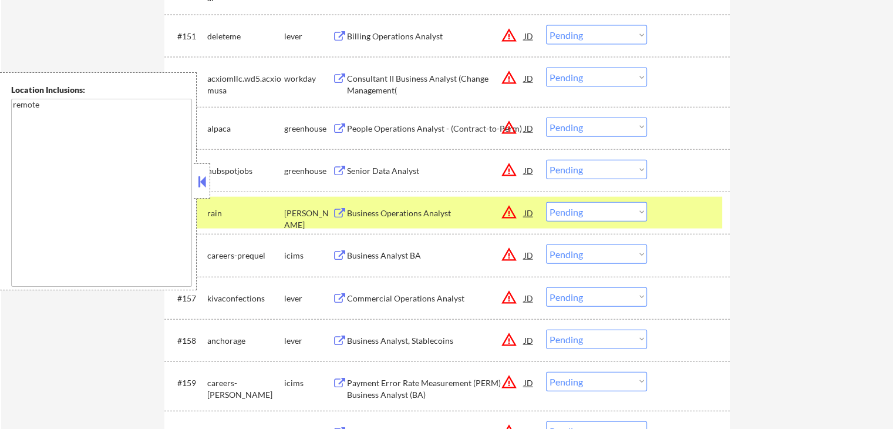
click at [356, 176] on div "Senior Data Analyst" at bounding box center [435, 171] width 177 height 12
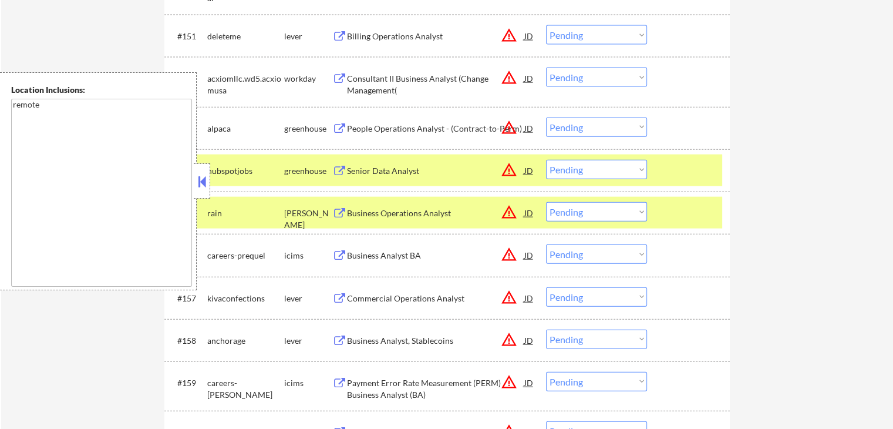
click at [352, 130] on div "People Operations Analyst - (Contract-to-Perm)" at bounding box center [435, 129] width 177 height 12
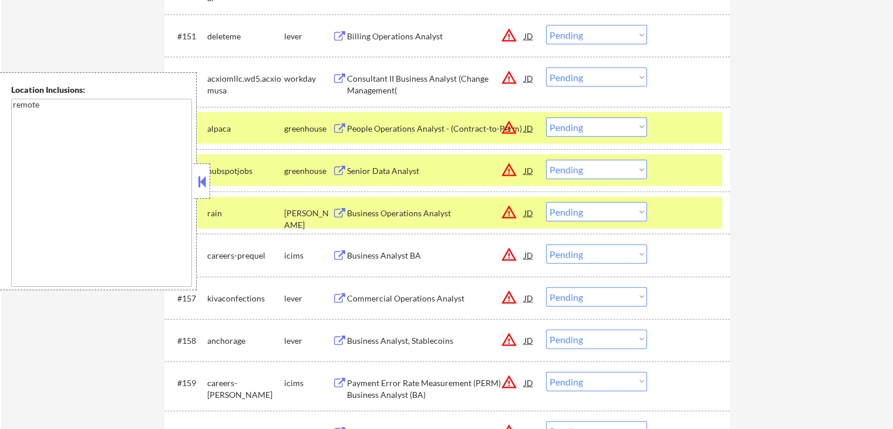
click at [361, 36] on div "Billing Operations Analyst" at bounding box center [435, 37] width 177 height 12
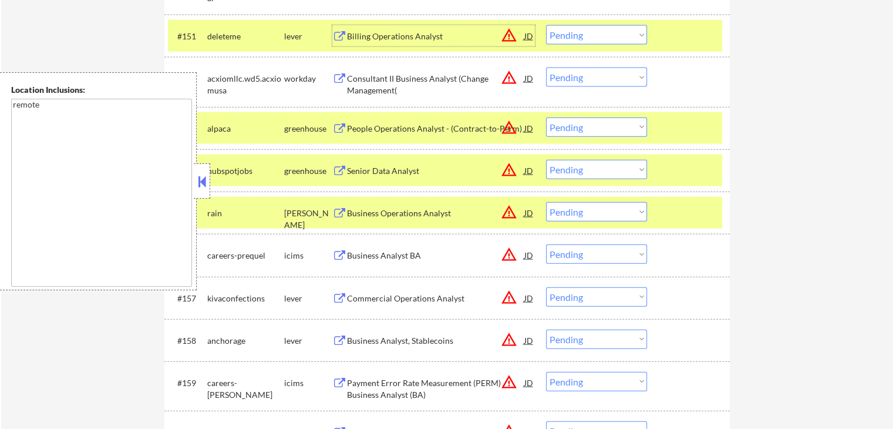
click at [600, 122] on select "Choose an option... Pending Applied Excluded (Questions) Excluded (Expired) Exc…" at bounding box center [596, 126] width 101 height 19
click at [546, 117] on select "Choose an option... Pending Applied Excluded (Questions) Excluded (Expired) Exc…" at bounding box center [596, 126] width 101 height 19
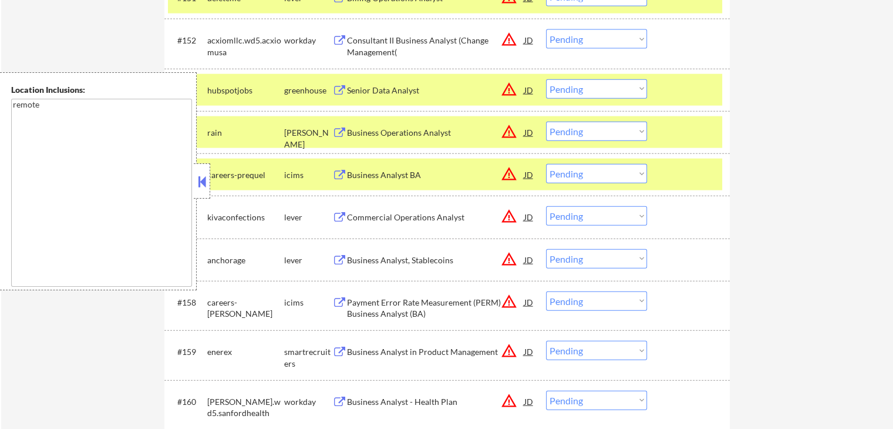
scroll to position [2760, 0]
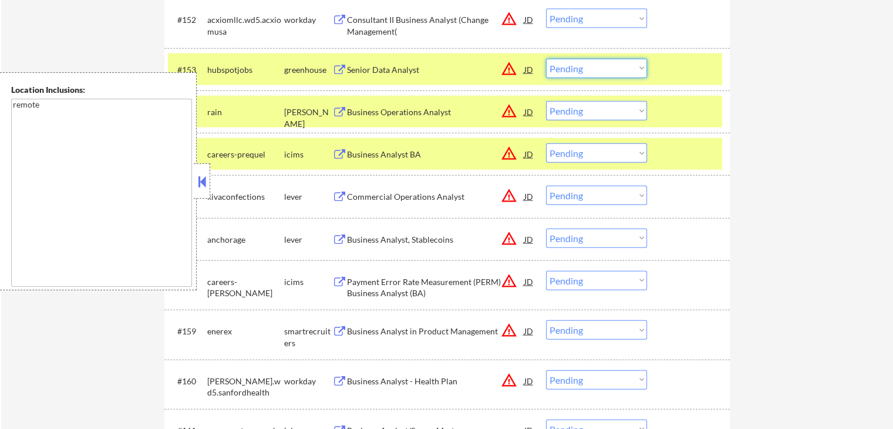
click at [576, 69] on select "Choose an option... Pending Applied Excluded (Questions) Excluded (Expired) Exc…" at bounding box center [596, 68] width 101 height 19
click at [546, 59] on select "Choose an option... Pending Applied Excluded (Questions) Excluded (Expired) Exc…" at bounding box center [596, 68] width 101 height 19
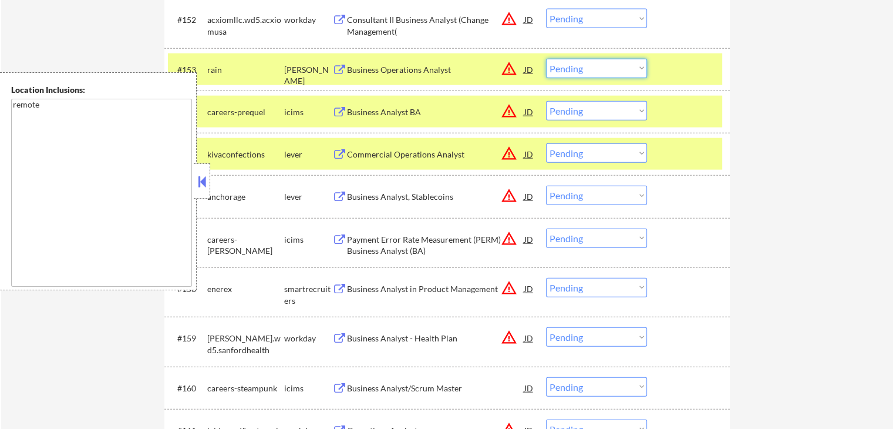
click at [561, 66] on select "Choose an option... Pending Applied Excluded (Questions) Excluded (Expired) Exc…" at bounding box center [596, 68] width 101 height 19
click at [546, 59] on select "Choose an option... Pending Applied Excluded (Questions) Excluded (Expired) Exc…" at bounding box center [596, 68] width 101 height 19
select select ""pending""
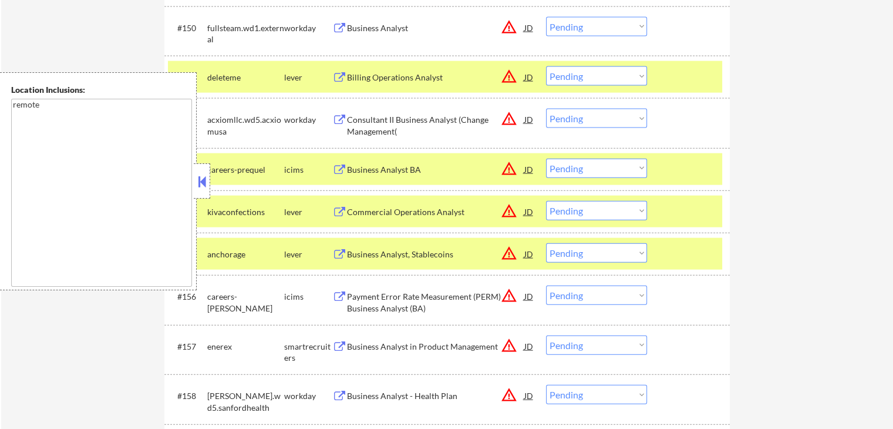
scroll to position [2643, 0]
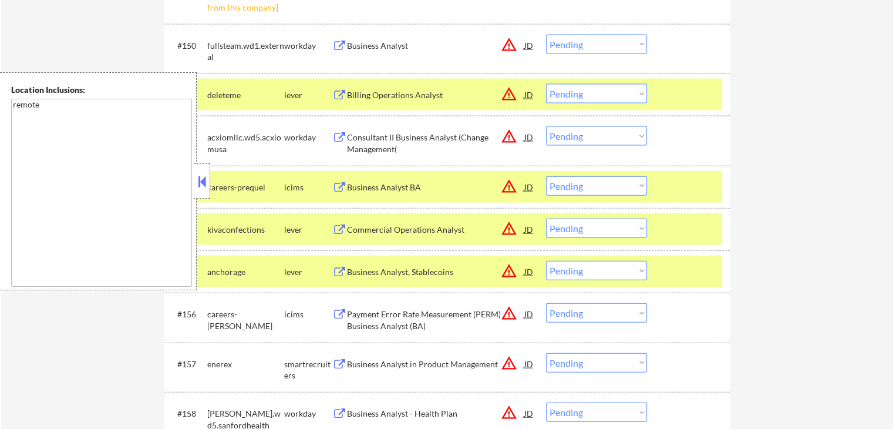
click at [580, 95] on select "Choose an option... Pending Applied Excluded (Questions) Excluded (Expired) Exc…" at bounding box center [596, 93] width 101 height 19
click at [546, 84] on select "Choose an option... Pending Applied Excluded (Questions) Excluded (Expired) Exc…" at bounding box center [596, 93] width 101 height 19
select select ""pending""
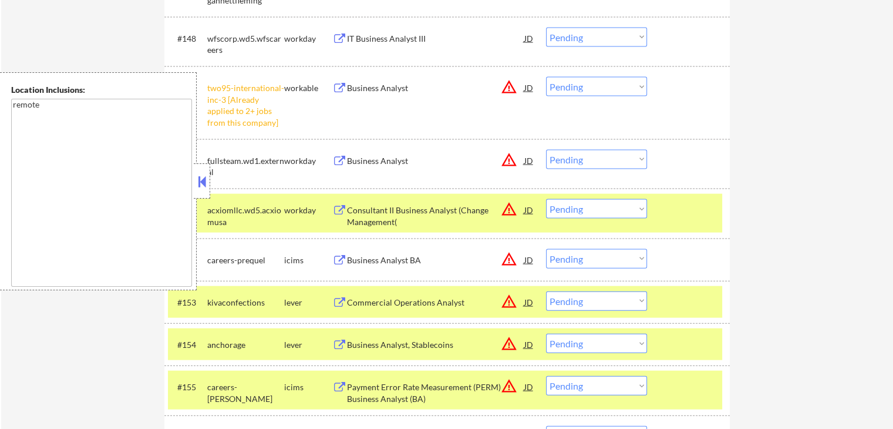
scroll to position [2525, 0]
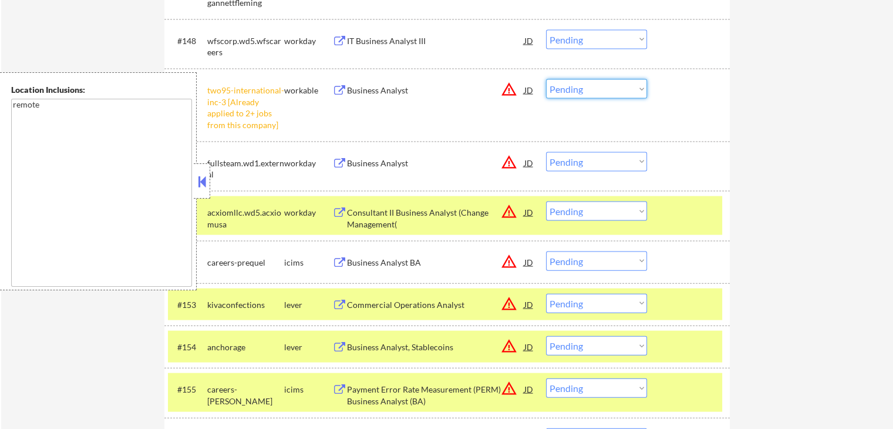
drag, startPoint x: 580, startPoint y: 83, endPoint x: 590, endPoint y: 96, distance: 16.0
click at [583, 85] on select "Choose an option... Pending Applied Excluded (Questions) Excluded (Expired) Exc…" at bounding box center [596, 88] width 101 height 19
click at [546, 79] on select "Choose an option... Pending Applied Excluded (Questions) Excluded (Expired) Exc…" at bounding box center [596, 88] width 101 height 19
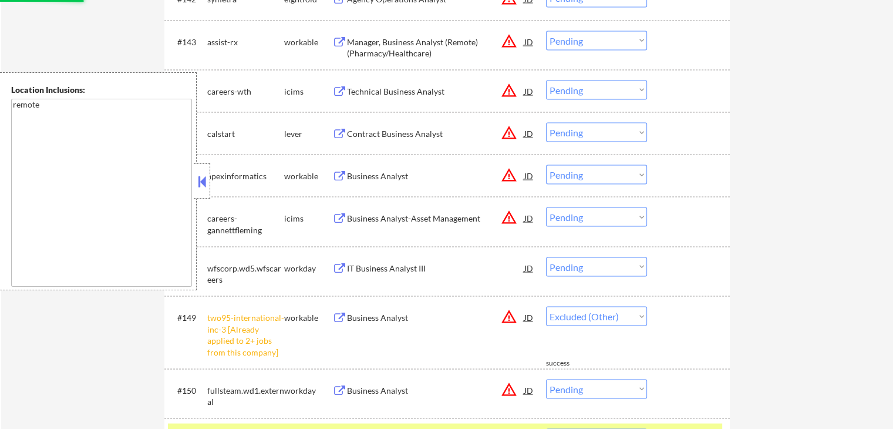
select select ""pending""
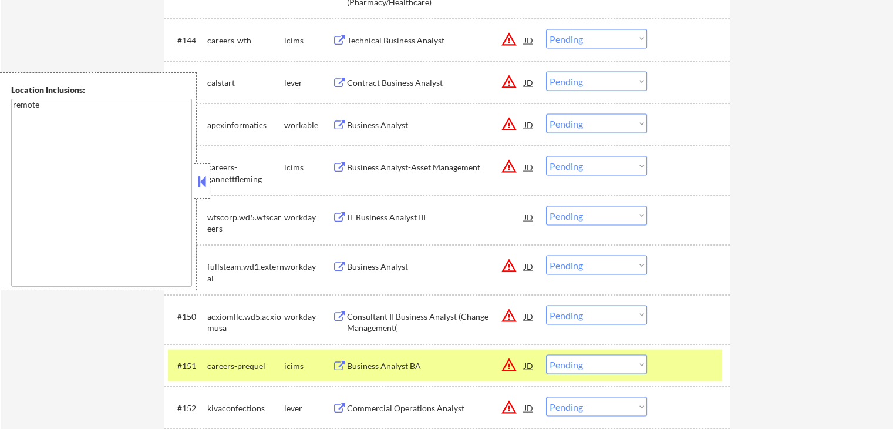
click at [369, 127] on div "Business Analyst" at bounding box center [435, 125] width 177 height 12
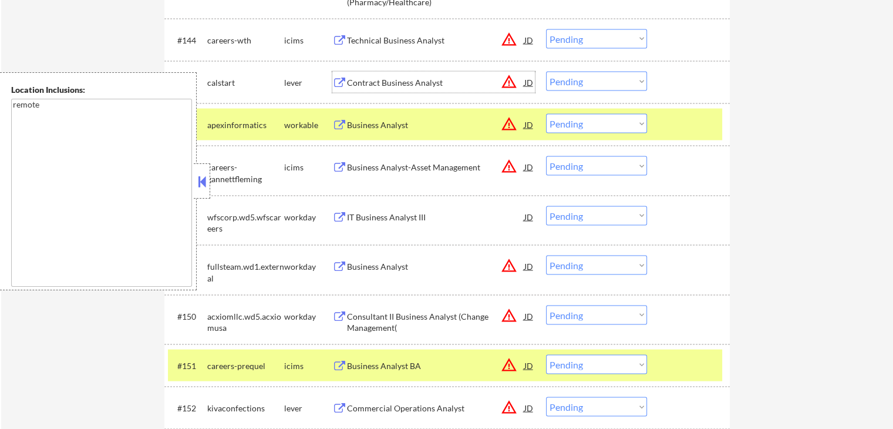
click at [358, 88] on div "Contract Business Analyst" at bounding box center [435, 83] width 177 height 12
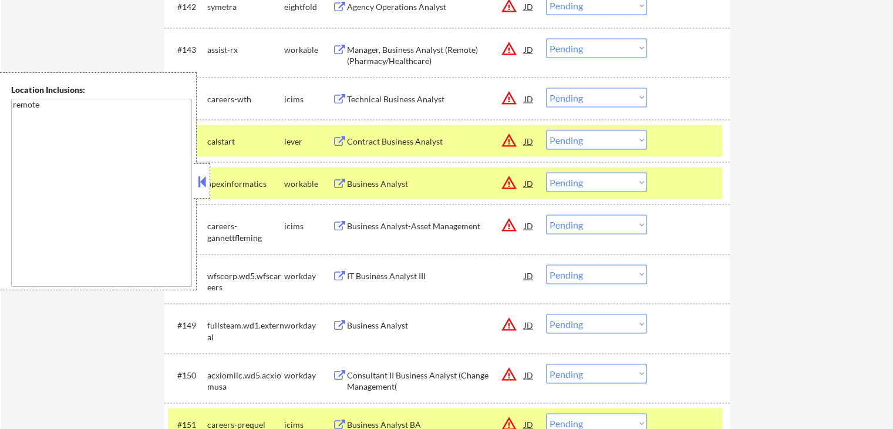
scroll to position [2232, 0]
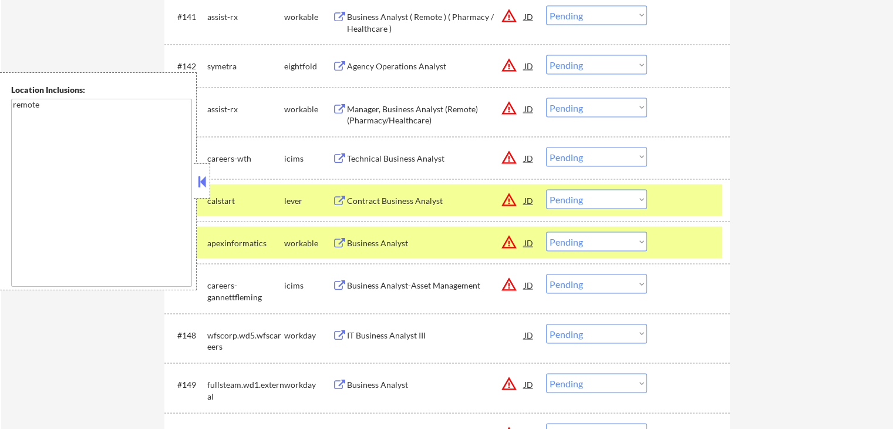
click at [385, 115] on div "Manager, Business Analyst (Remote) (Pharmacy/Healthcare)" at bounding box center [435, 114] width 177 height 23
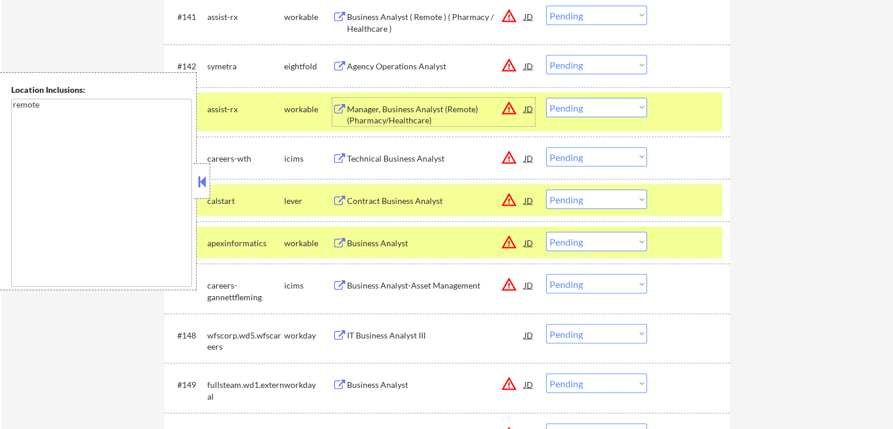
drag, startPoint x: 583, startPoint y: 200, endPoint x: 587, endPoint y: 207, distance: 8.5
click at [584, 200] on select "Choose an option... Pending Applied Excluded (Questions) Excluded (Expired) Exc…" at bounding box center [596, 198] width 101 height 19
click at [546, 189] on select "Choose an option... Pending Applied Excluded (Questions) Excluded (Expired) Exc…" at bounding box center [596, 198] width 101 height 19
select select ""pending""
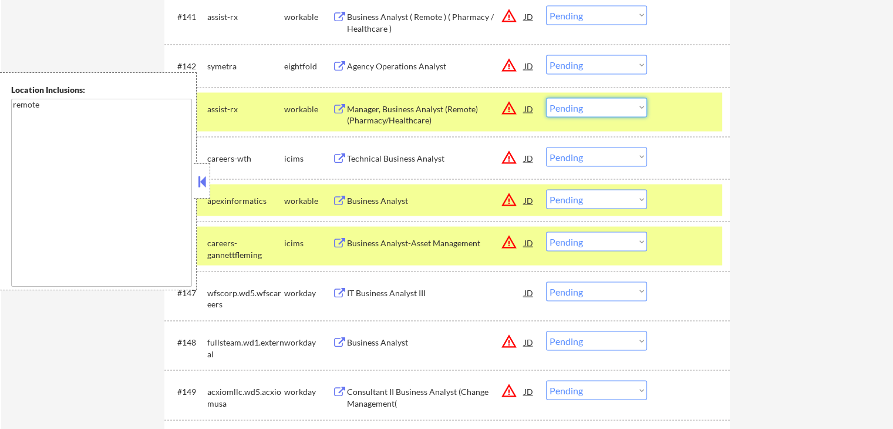
drag, startPoint x: 578, startPoint y: 104, endPoint x: 587, endPoint y: 116, distance: 14.3
click at [580, 105] on select "Choose an option... Pending Applied Excluded (Questions) Excluded (Expired) Exc…" at bounding box center [596, 106] width 101 height 19
click at [546, 97] on select "Choose an option... Pending Applied Excluded (Questions) Excluded (Expired) Exc…" at bounding box center [596, 106] width 101 height 19
select select ""pending""
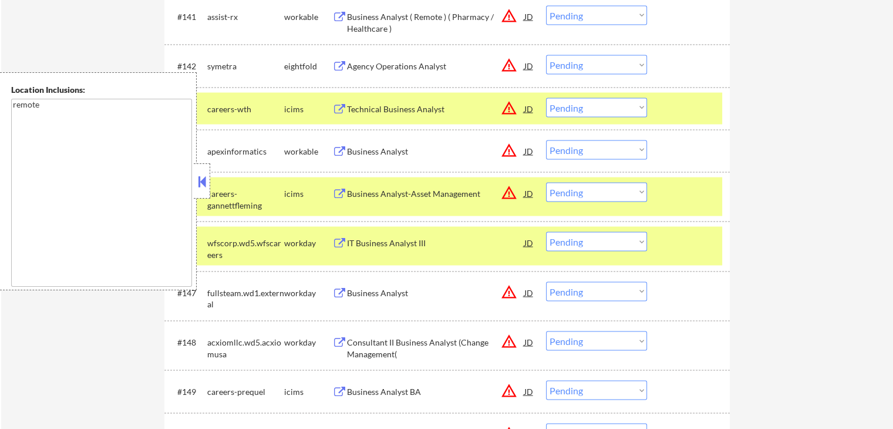
click at [569, 153] on select "Choose an option... Pending Applied Excluded (Questions) Excluded (Expired) Exc…" at bounding box center [596, 149] width 101 height 19
click at [546, 140] on select "Choose an option... Pending Applied Excluded (Questions) Excluded (Expired) Exc…" at bounding box center [596, 149] width 101 height 19
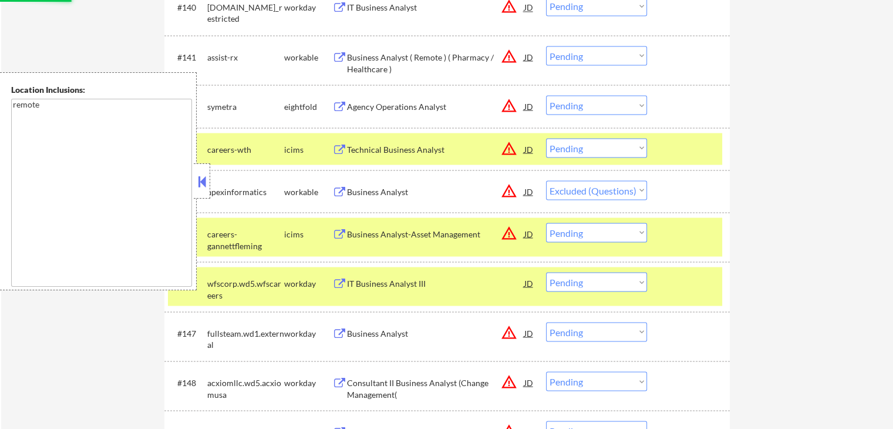
scroll to position [2173, 0]
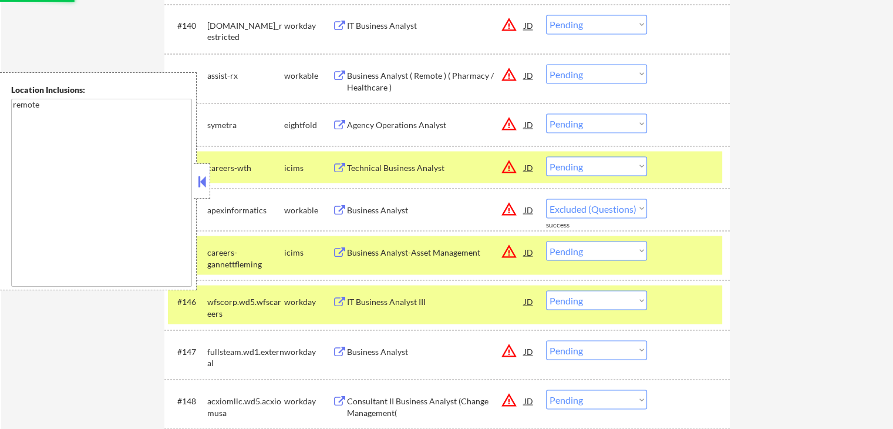
select select ""pending""
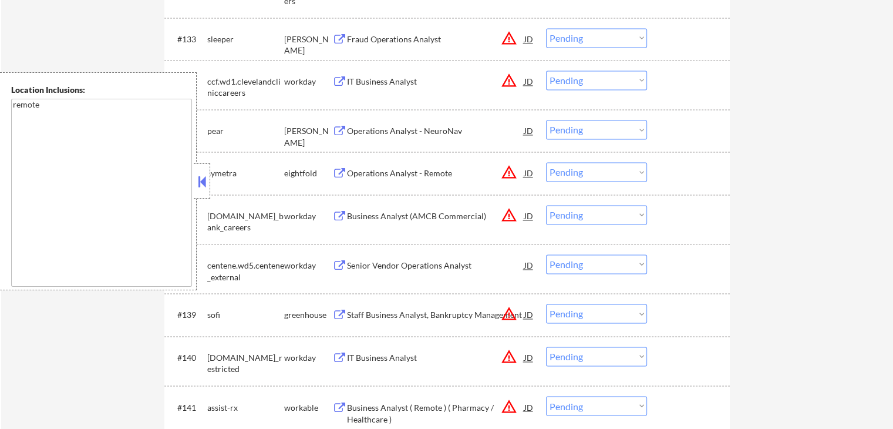
scroll to position [1820, 0]
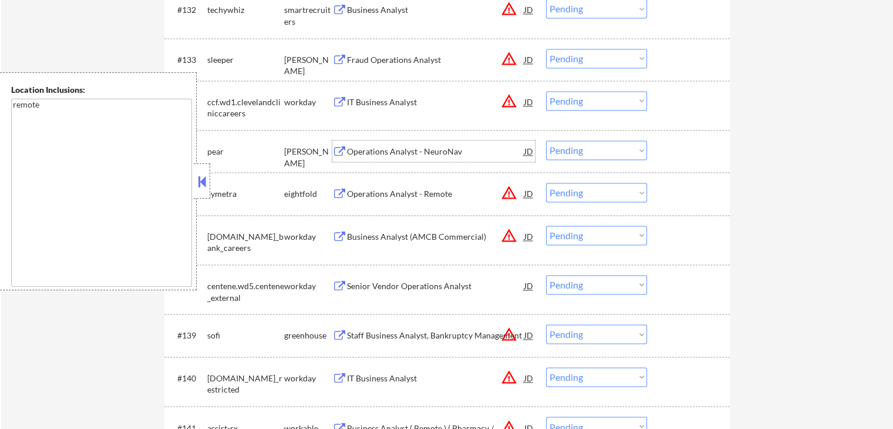
click at [367, 150] on div "Operations Analyst - NeuroNav" at bounding box center [435, 152] width 177 height 12
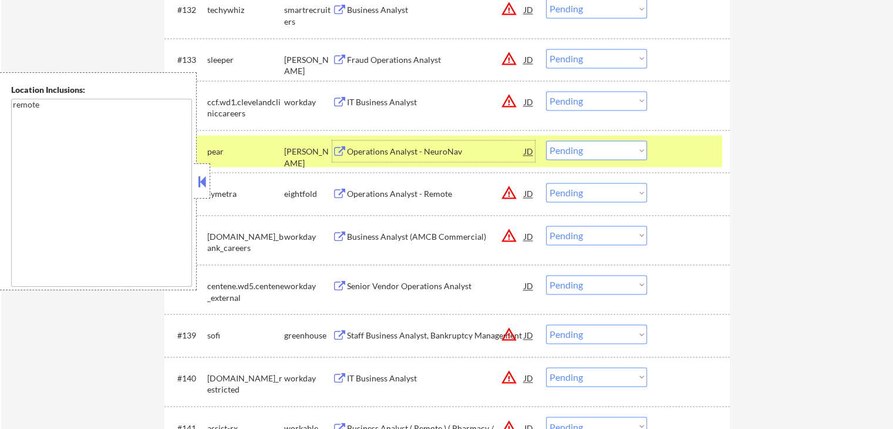
click at [585, 146] on select "Choose an option... Pending Applied Excluded (Questions) Excluded (Expired) Exc…" at bounding box center [596, 149] width 101 height 19
click at [546, 140] on select "Choose an option... Pending Applied Excluded (Questions) Excluded (Expired) Exc…" at bounding box center [596, 149] width 101 height 19
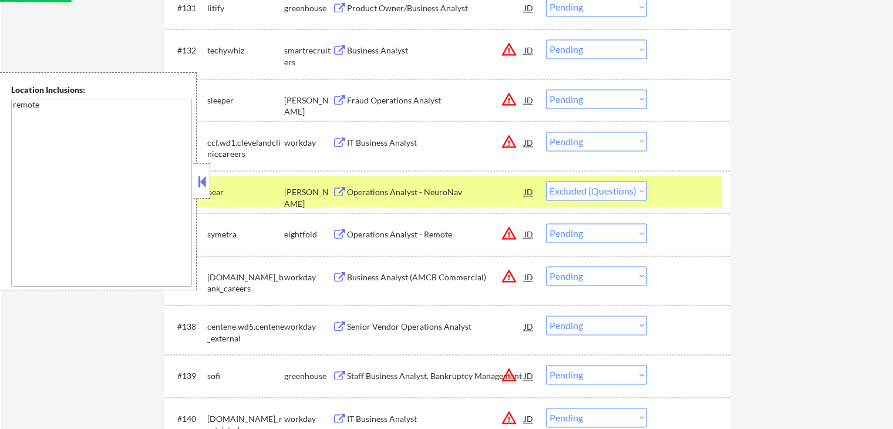
scroll to position [1762, 0]
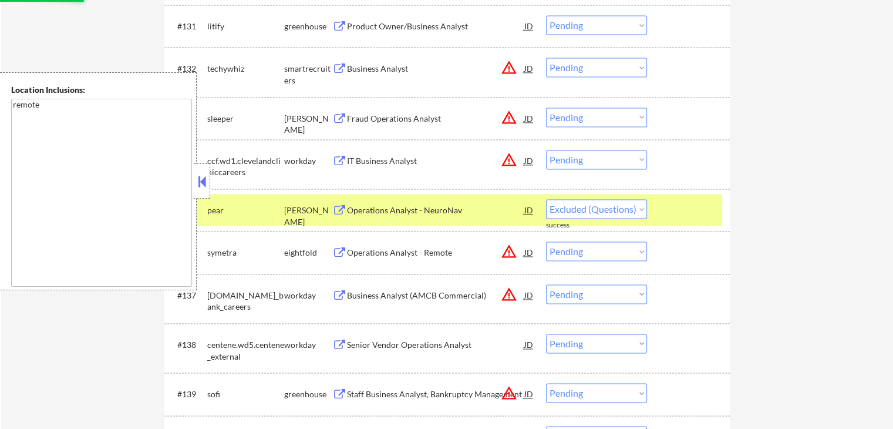
select select ""pending""
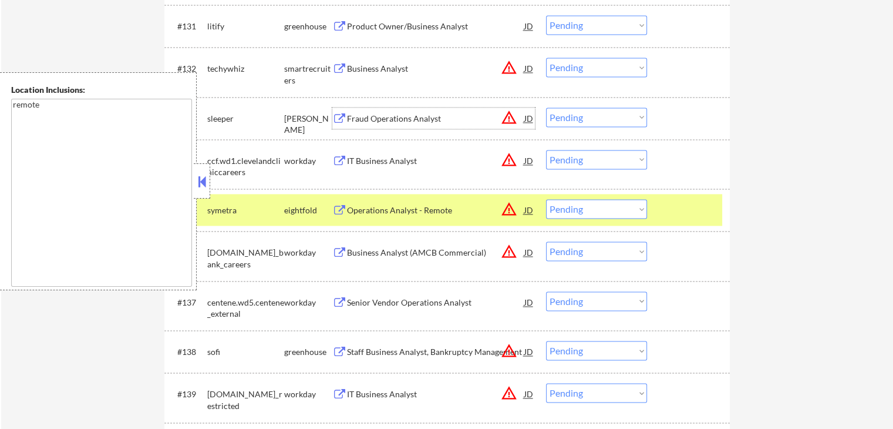
click at [376, 119] on div "Fraud Operations Analyst" at bounding box center [435, 119] width 177 height 12
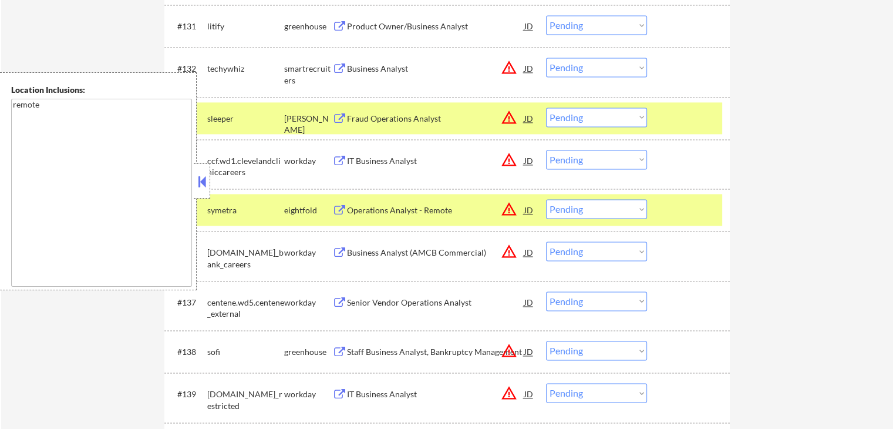
click at [357, 70] on div "Business Analyst" at bounding box center [435, 69] width 177 height 12
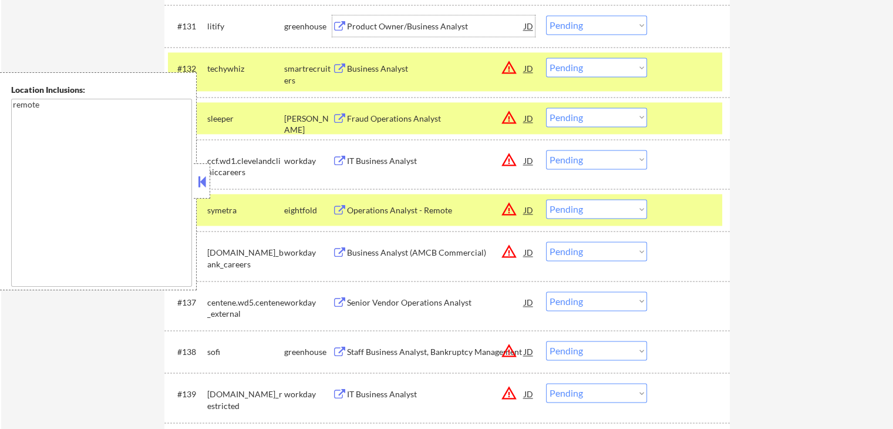
click at [354, 26] on div "Product Owner/Business Analyst" at bounding box center [435, 27] width 177 height 12
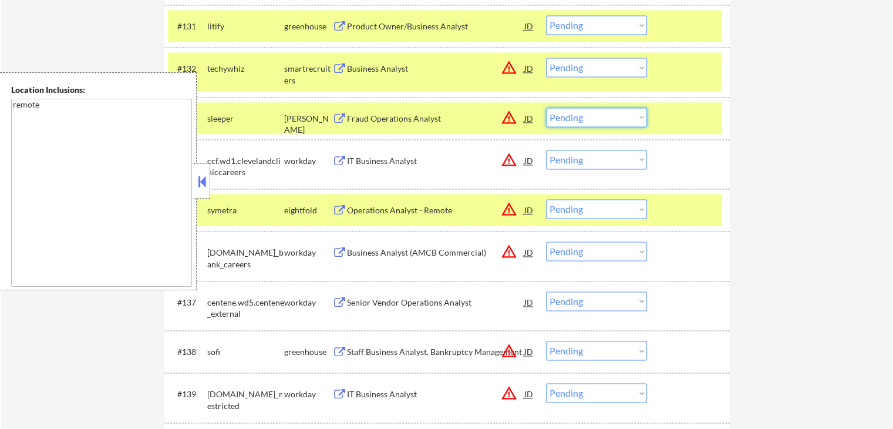
click at [588, 118] on select "Choose an option... Pending Applied Excluded (Questions) Excluded (Expired) Exc…" at bounding box center [596, 116] width 101 height 19
click at [546, 107] on select "Choose an option... Pending Applied Excluded (Questions) Excluded (Expired) Exc…" at bounding box center [596, 116] width 101 height 19
select select ""pending""
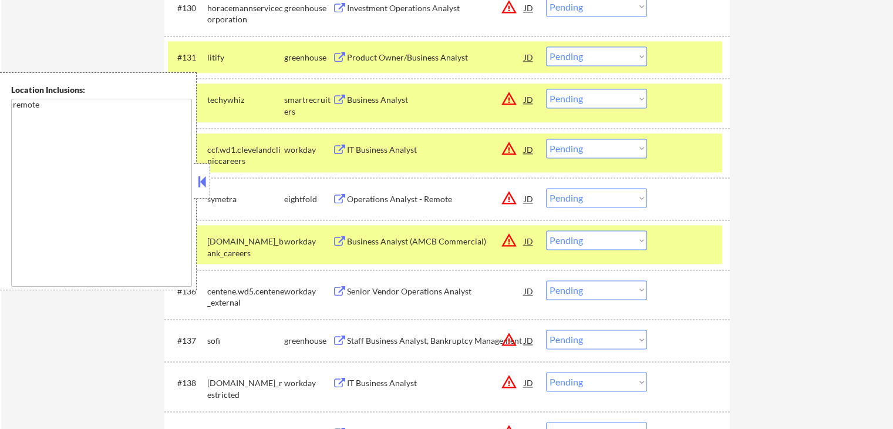
scroll to position [1703, 0]
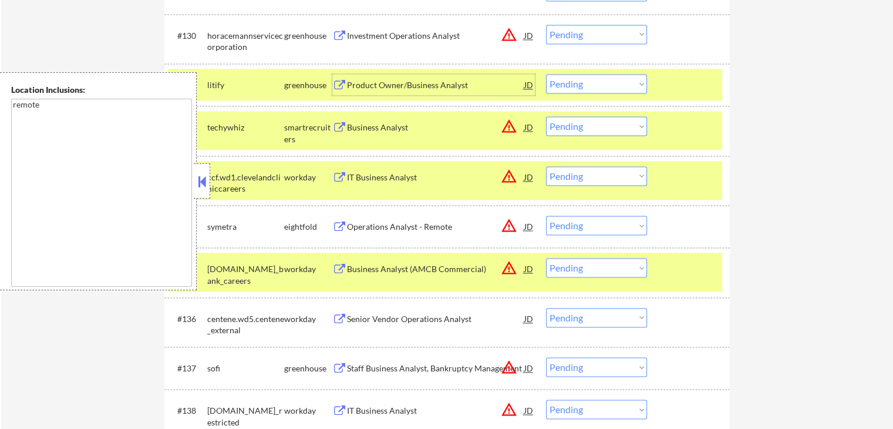
click at [402, 82] on div "Product Owner/Business Analyst" at bounding box center [435, 85] width 177 height 12
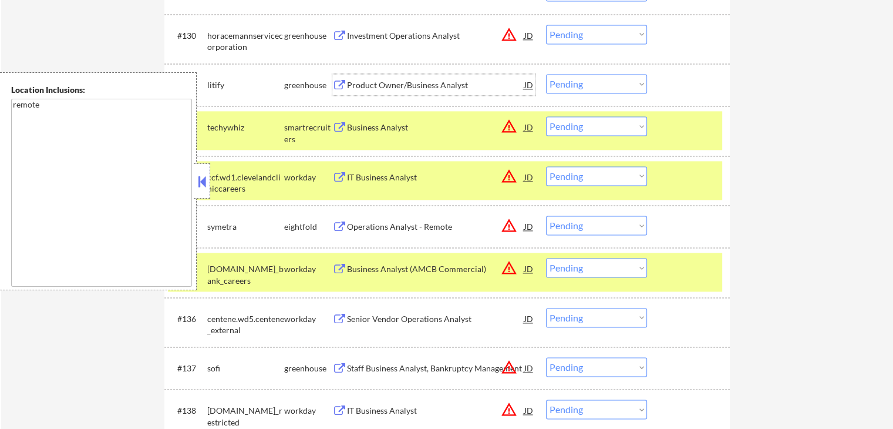
drag, startPoint x: 580, startPoint y: 126, endPoint x: 581, endPoint y: 132, distance: 5.9
click at [580, 126] on select "Choose an option... Pending Applied Excluded (Questions) Excluded (Expired) Exc…" at bounding box center [596, 125] width 101 height 19
click at [546, 116] on select "Choose an option... Pending Applied Excluded (Questions) Excluded (Expired) Exc…" at bounding box center [596, 125] width 101 height 19
select select ""pending""
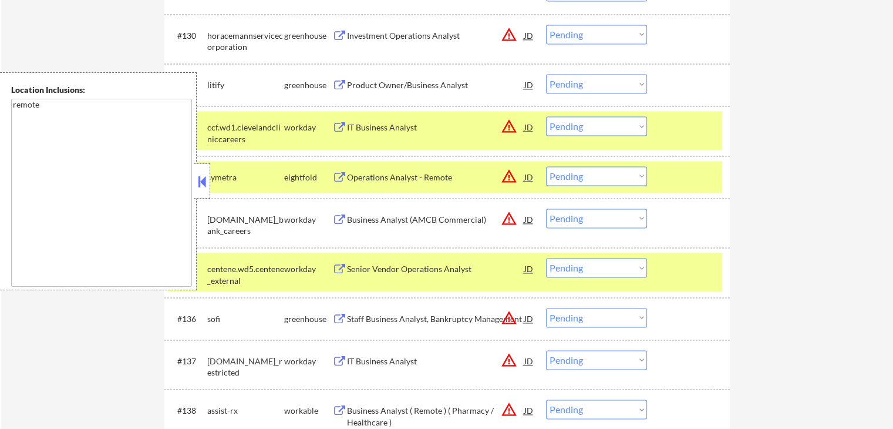
click at [583, 85] on select "Choose an option... Pending Applied Excluded (Questions) Excluded (Expired) Exc…" at bounding box center [596, 83] width 101 height 19
click at [546, 74] on select "Choose an option... Pending Applied Excluded (Questions) Excluded (Expired) Exc…" at bounding box center [596, 83] width 101 height 19
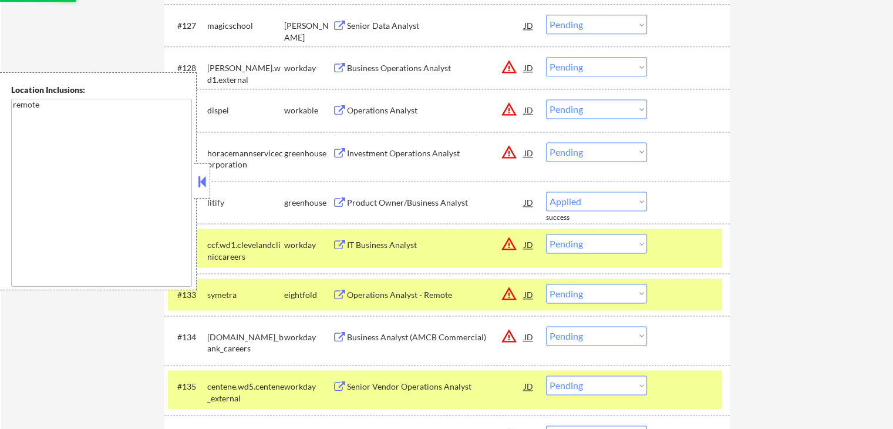
select select ""pending""
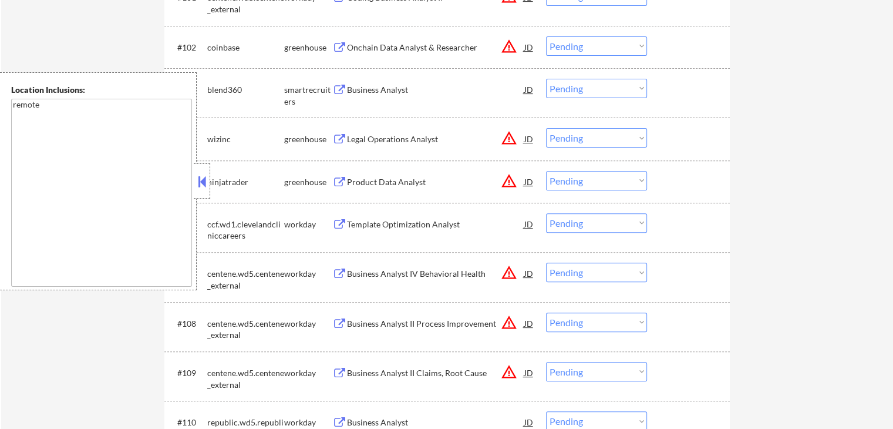
scroll to position [352, 0]
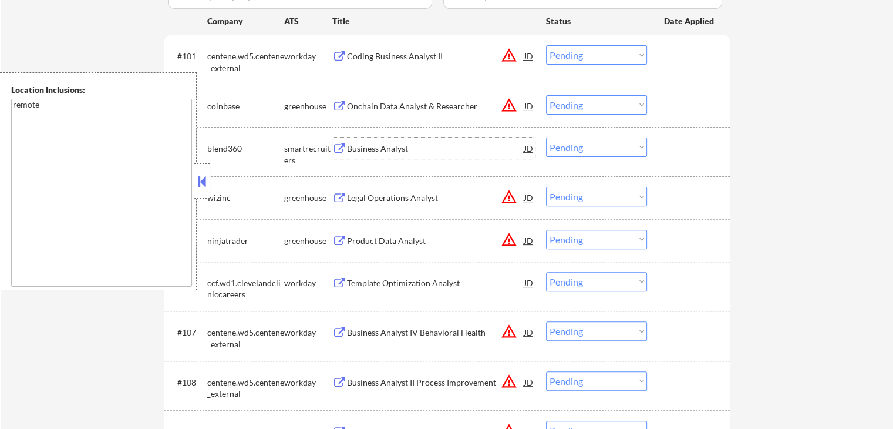
click at [352, 152] on div "Business Analyst" at bounding box center [435, 149] width 177 height 12
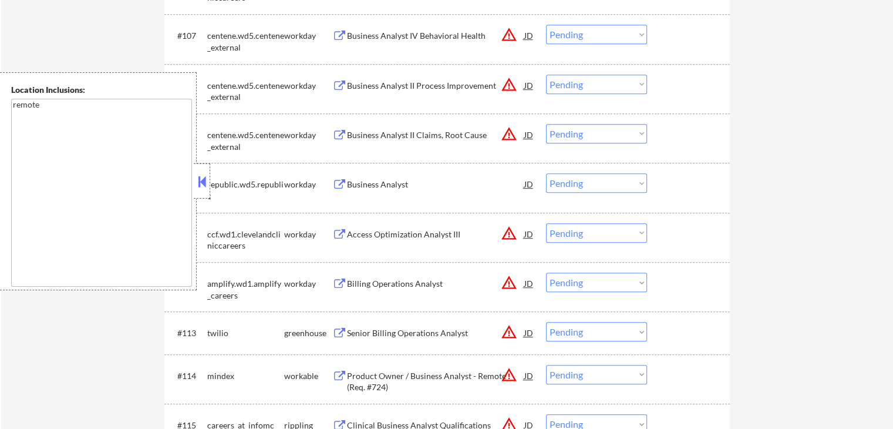
scroll to position [763, 0]
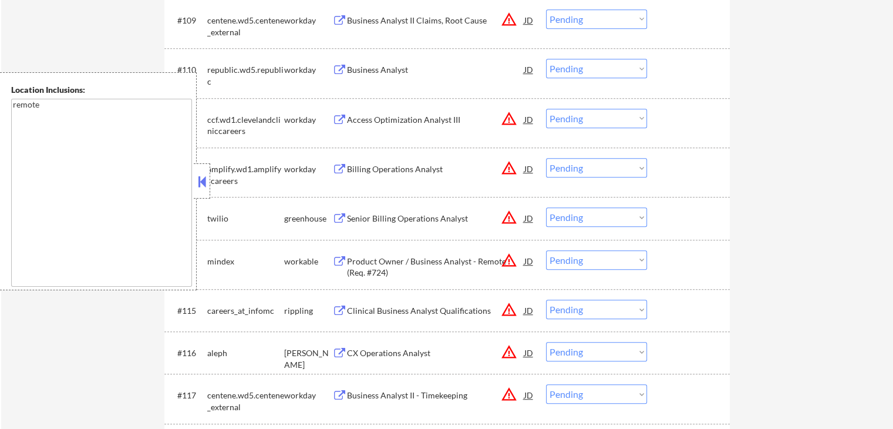
click at [367, 221] on div "Senior Billing Operations Analyst" at bounding box center [435, 219] width 177 height 12
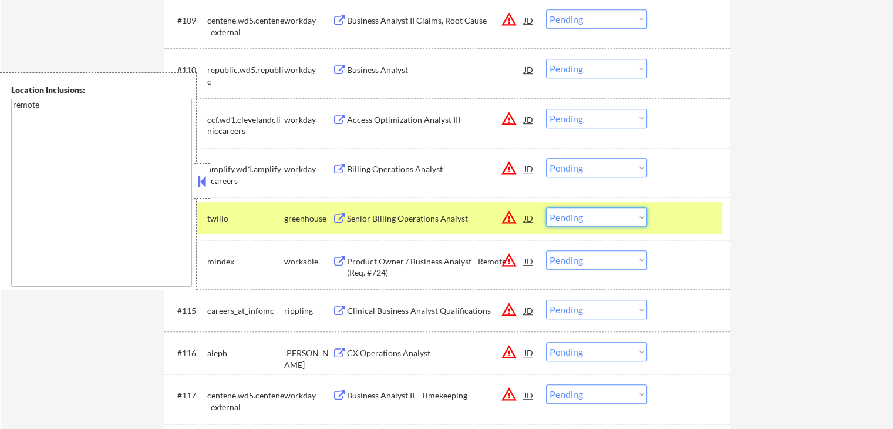
drag, startPoint x: 595, startPoint y: 218, endPoint x: 601, endPoint y: 224, distance: 7.9
click at [597, 218] on select "Choose an option... Pending Applied Excluded (Questions) Excluded (Expired) Exc…" at bounding box center [596, 216] width 101 height 19
click at [546, 207] on select "Choose an option... Pending Applied Excluded (Questions) Excluded (Expired) Exc…" at bounding box center [596, 216] width 101 height 19
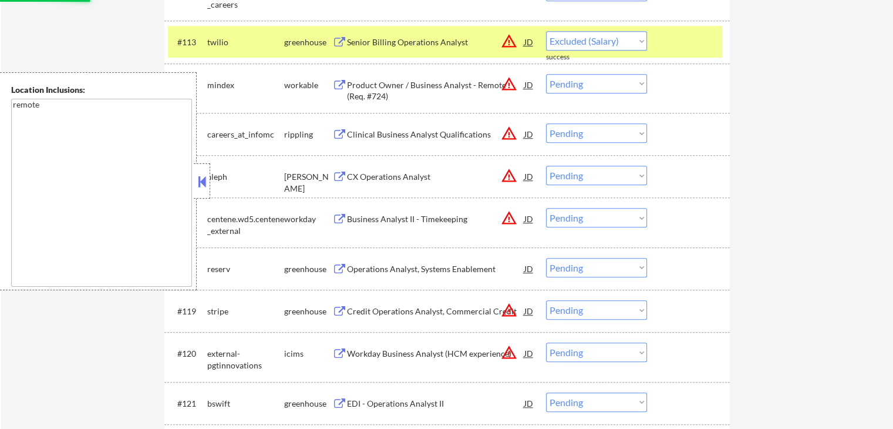
select select ""pending""
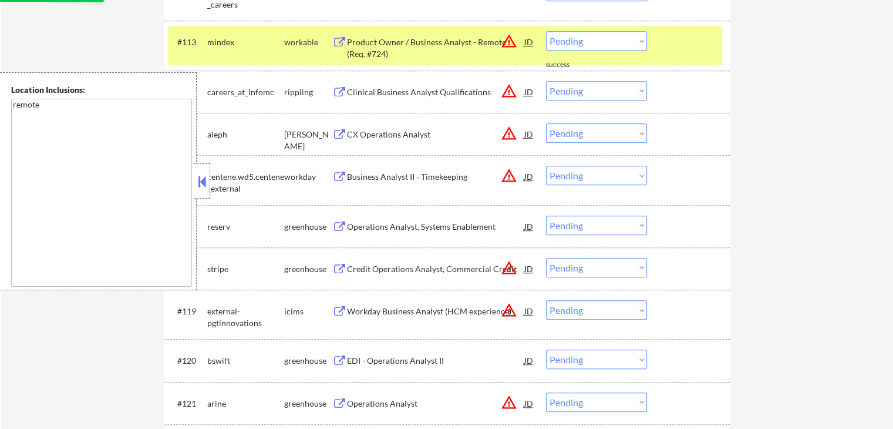
scroll to position [881, 0]
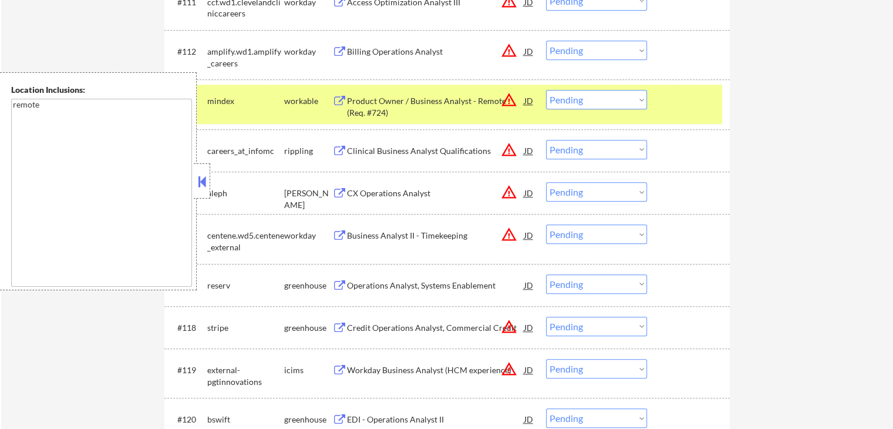
click at [349, 190] on div "CX Operations Analyst" at bounding box center [435, 193] width 177 height 12
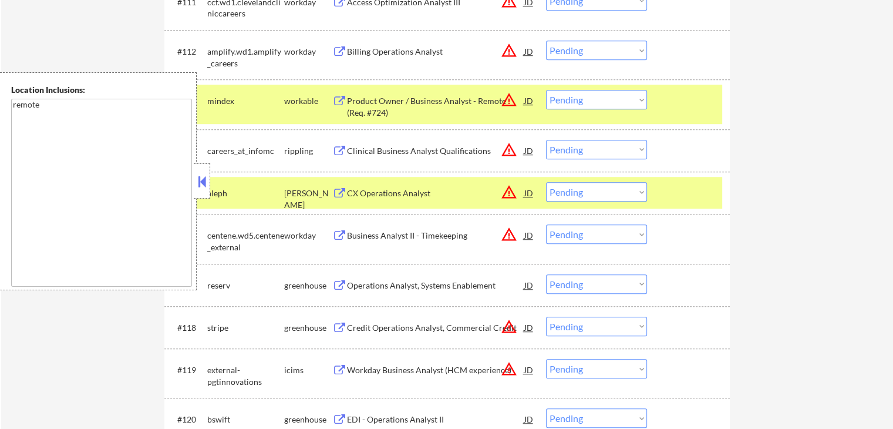
click at [358, 153] on div "Clinical Business Analyst Qualifications" at bounding box center [435, 151] width 177 height 12
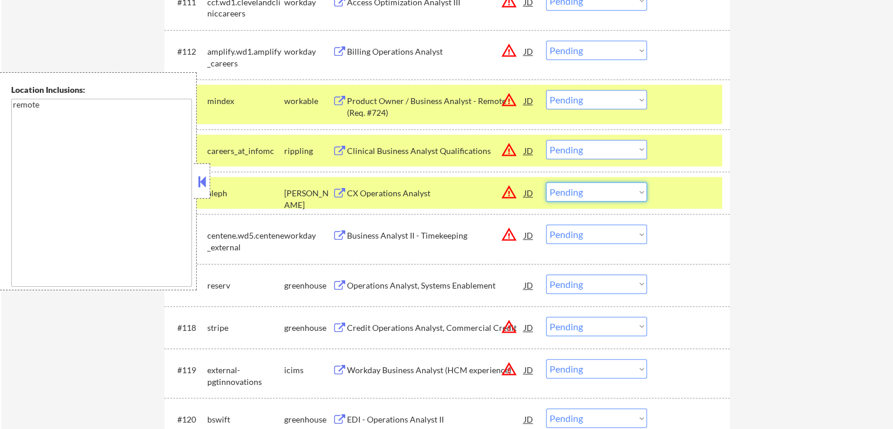
click at [577, 190] on select "Choose an option... Pending Applied Excluded (Questions) Excluded (Expired) Exc…" at bounding box center [596, 191] width 101 height 19
click at [546, 182] on select "Choose an option... Pending Applied Excluded (Questions) Excluded (Expired) Exc…" at bounding box center [596, 191] width 101 height 19
select select ""pending""
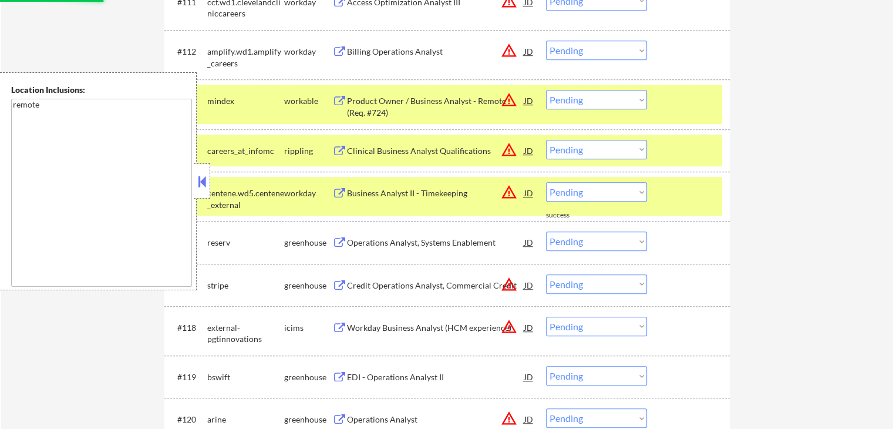
drag, startPoint x: 573, startPoint y: 149, endPoint x: 579, endPoint y: 158, distance: 10.6
click at [574, 150] on select "Choose an option... Pending Applied Excluded (Questions) Excluded (Expired) Exc…" at bounding box center [596, 149] width 101 height 19
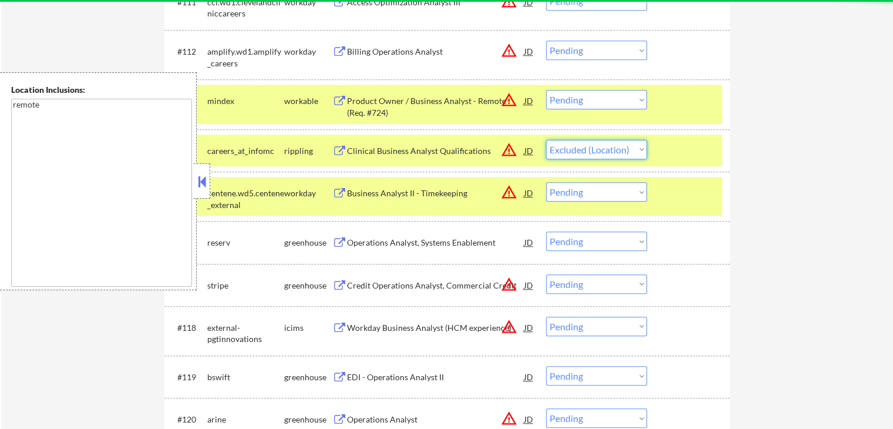
click at [546, 140] on select "Choose an option... Pending Applied Excluded (Questions) Excluded (Expired) Exc…" at bounding box center [596, 149] width 101 height 19
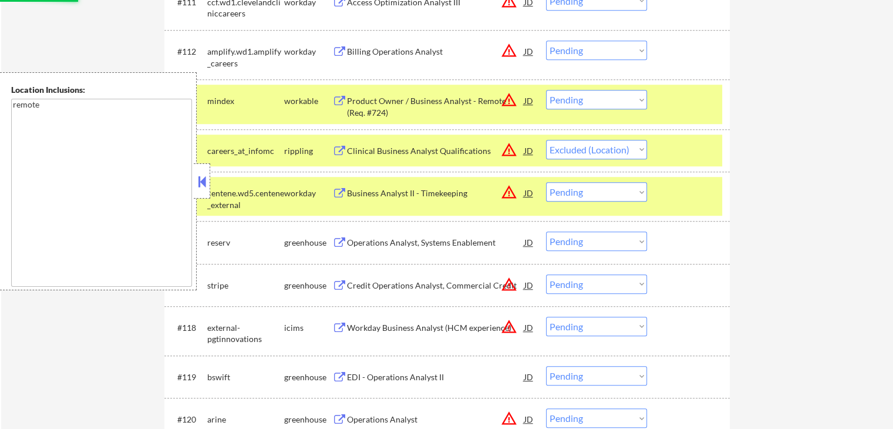
select select ""pending""
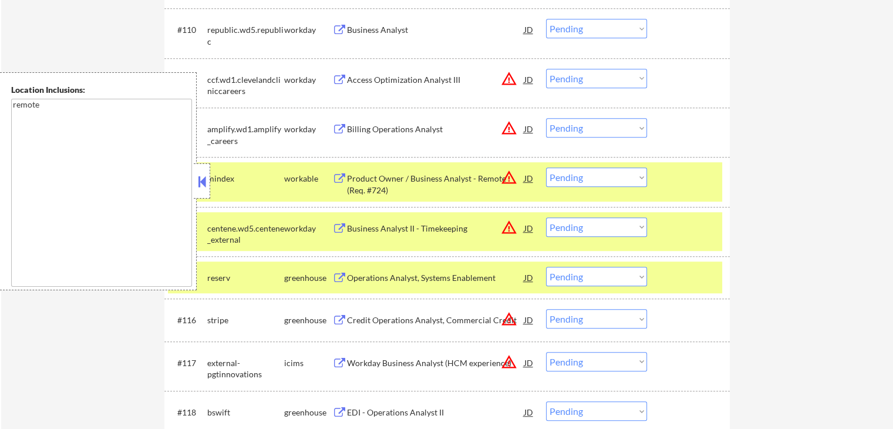
scroll to position [940, 0]
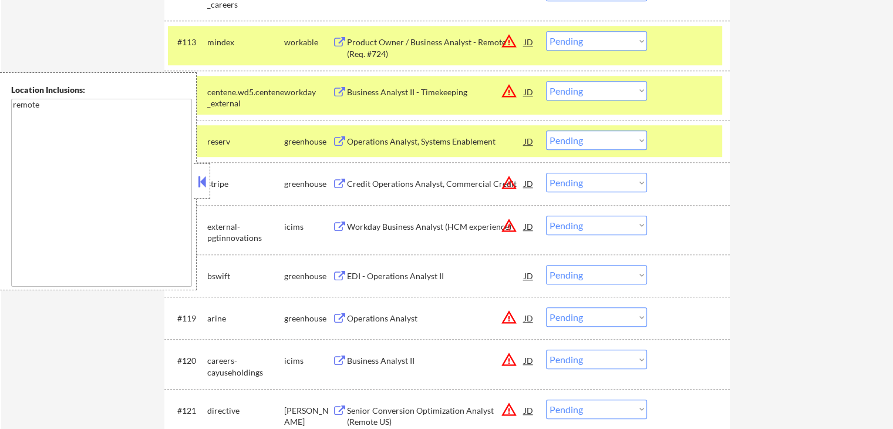
click at [402, 137] on div "Operations Analyst, Systems Enablement" at bounding box center [435, 142] width 177 height 12
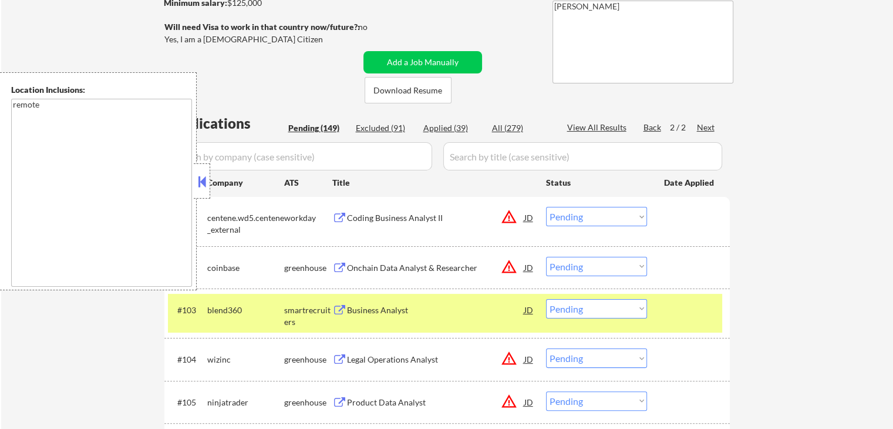
scroll to position [235, 0]
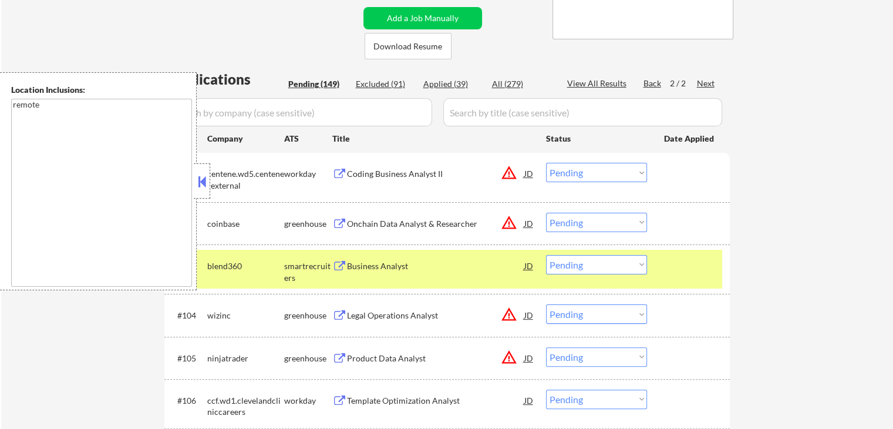
click at [588, 269] on select "Choose an option... Pending Applied Excluded (Questions) Excluded (Expired) Exc…" at bounding box center [596, 264] width 101 height 19
click at [546, 255] on select "Choose an option... Pending Applied Excluded (Questions) Excluded (Expired) Exc…" at bounding box center [596, 264] width 101 height 19
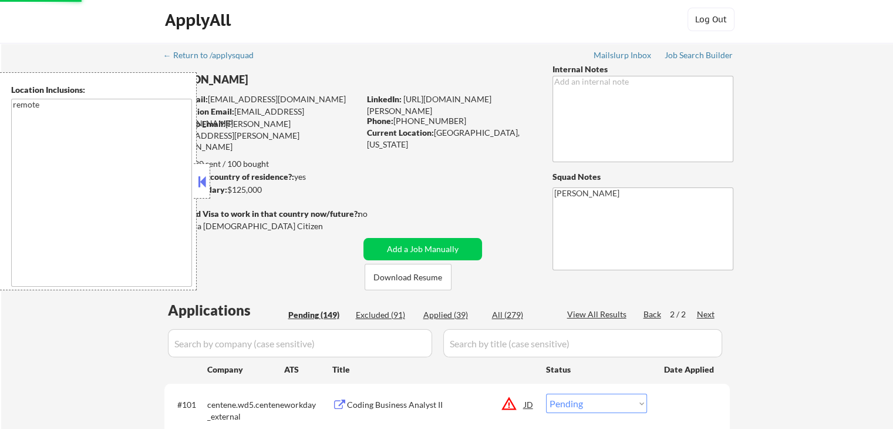
scroll to position [0, 0]
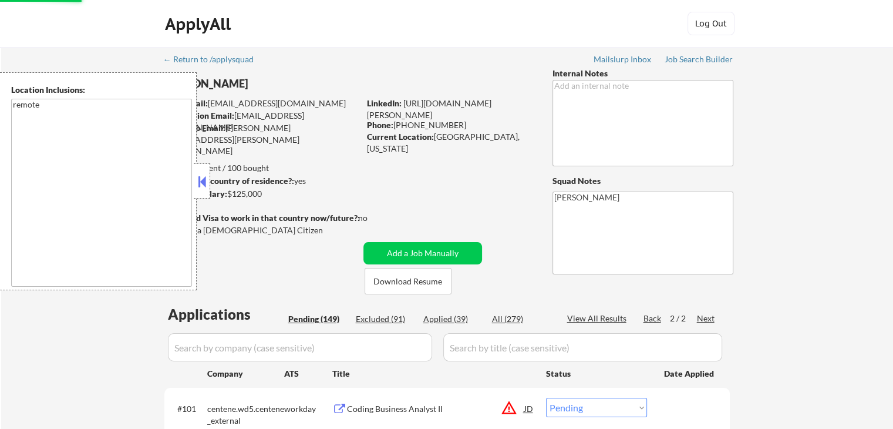
select select ""pending""
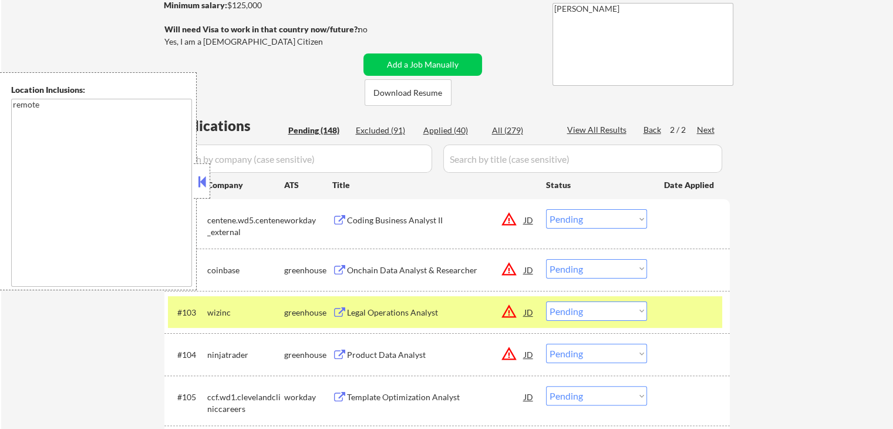
scroll to position [117, 0]
